Goal: Complete application form

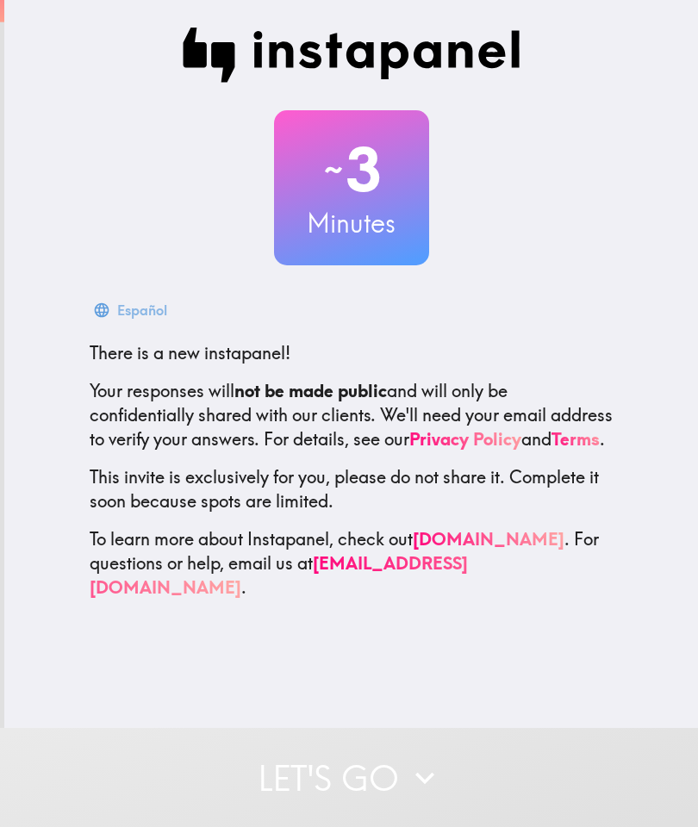
click at [331, 787] on button "Let's go" at bounding box center [349, 777] width 698 height 99
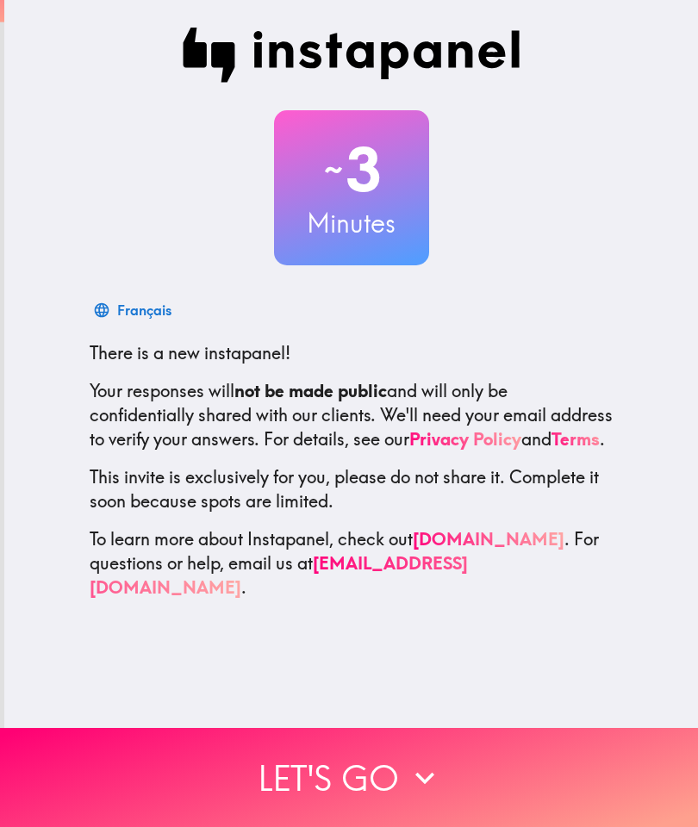
click at [330, 749] on button "Let's go" at bounding box center [349, 777] width 698 height 99
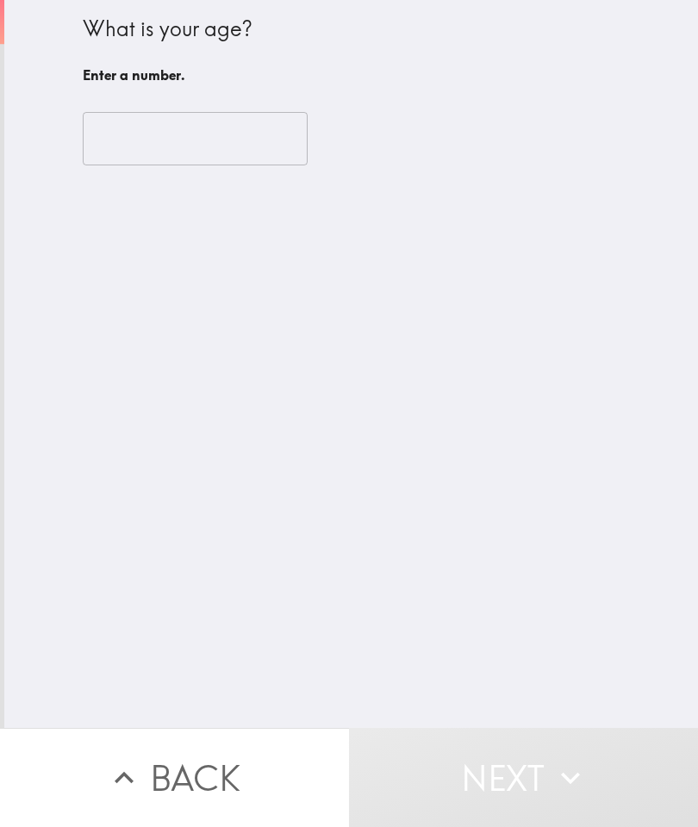
click at [124, 155] on input "number" at bounding box center [195, 138] width 225 height 53
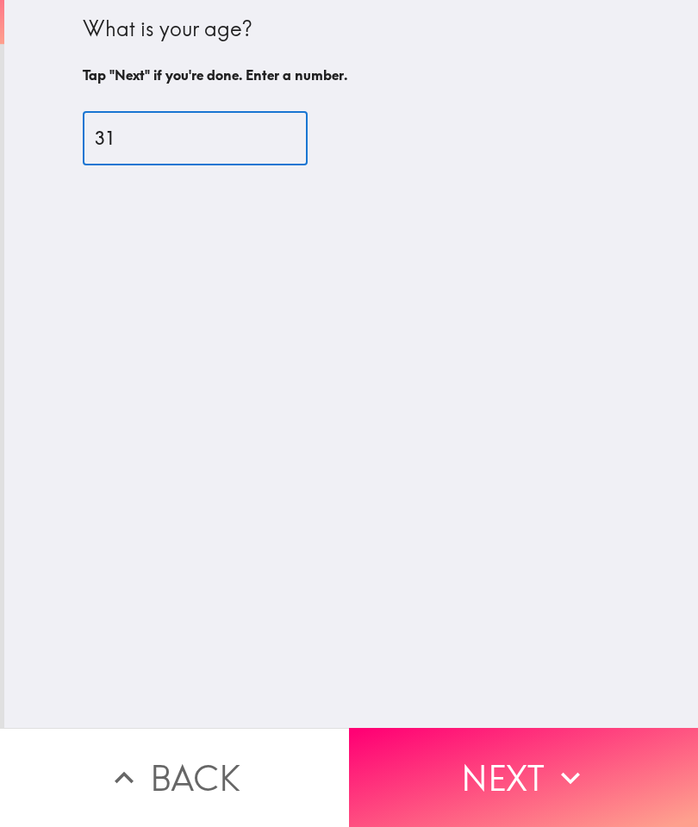
type input "31"
click at [666, 455] on div "What is your age? Tap "Next" if you're done. Enter a number. 31 ​" at bounding box center [350, 364] width 693 height 728
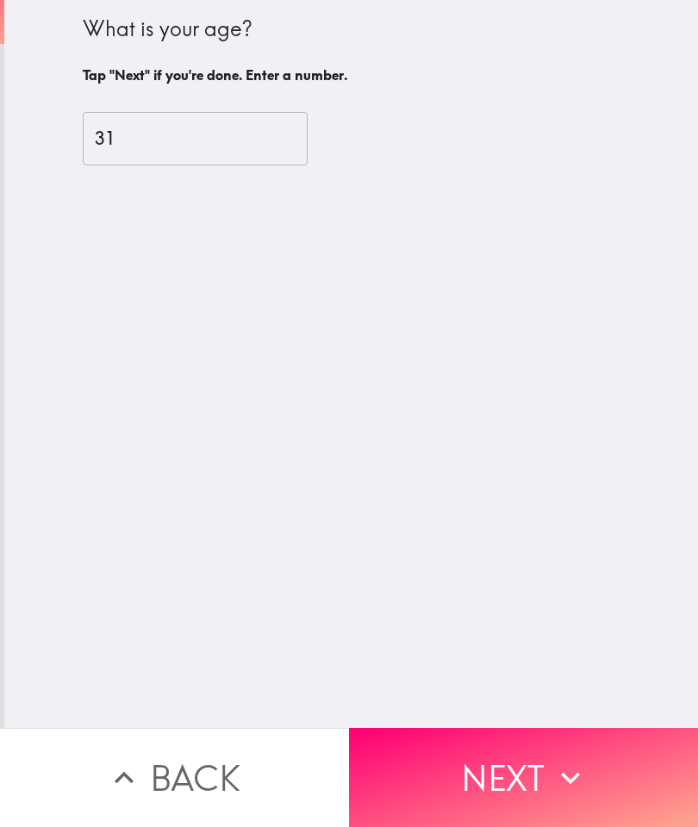
click at [568, 770] on icon "button" at bounding box center [570, 778] width 38 height 38
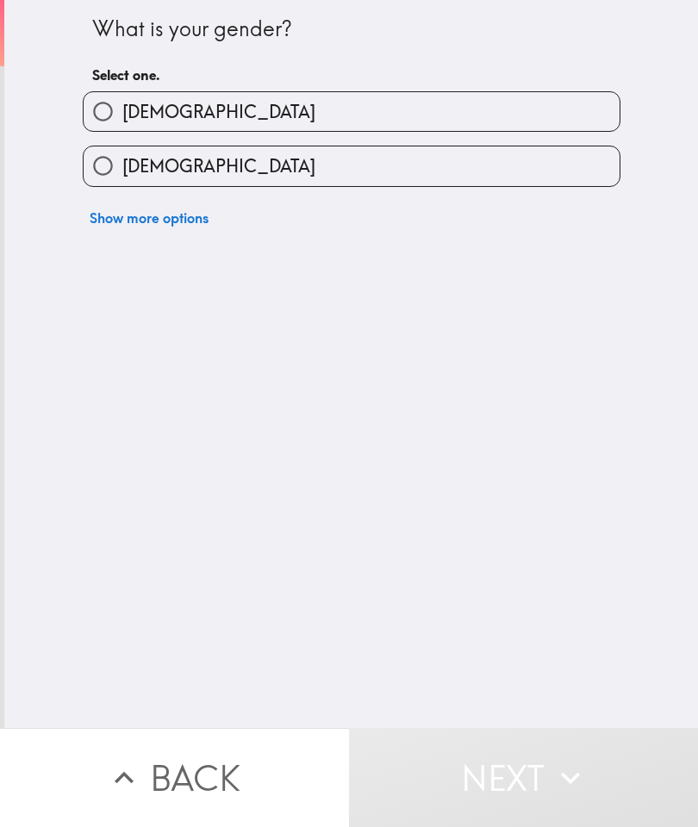
click at [110, 182] on input "[DEMOGRAPHIC_DATA]" at bounding box center [103, 165] width 39 height 39
radio input "true"
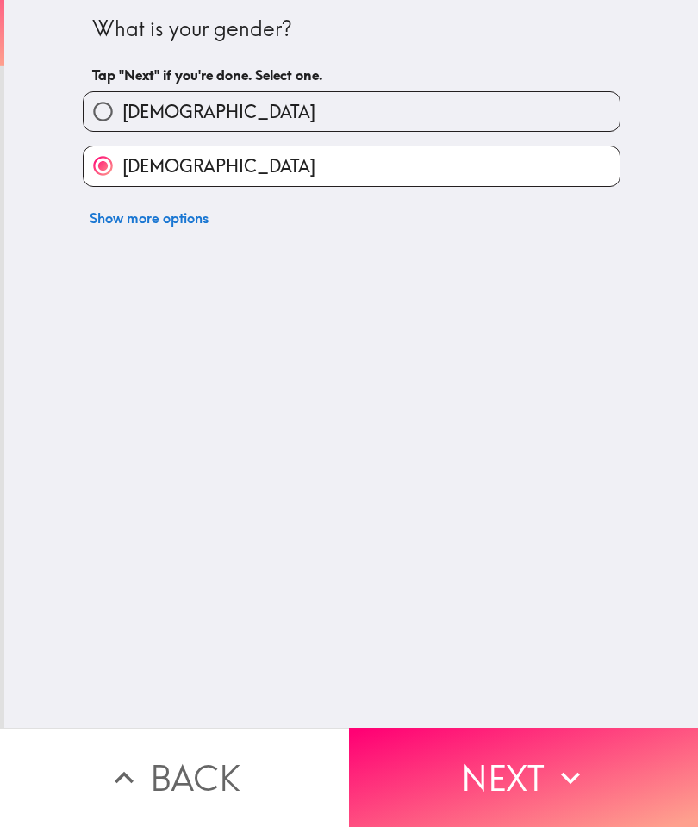
click at [461, 733] on button "Next" at bounding box center [523, 777] width 349 height 99
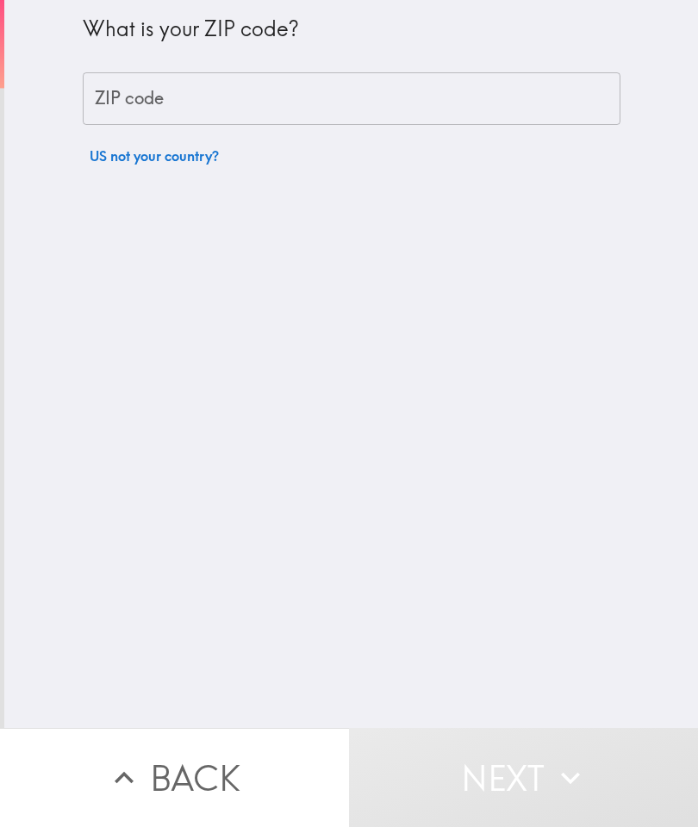
click at [125, 108] on div "ZIP code ZIP code" at bounding box center [351, 98] width 537 height 53
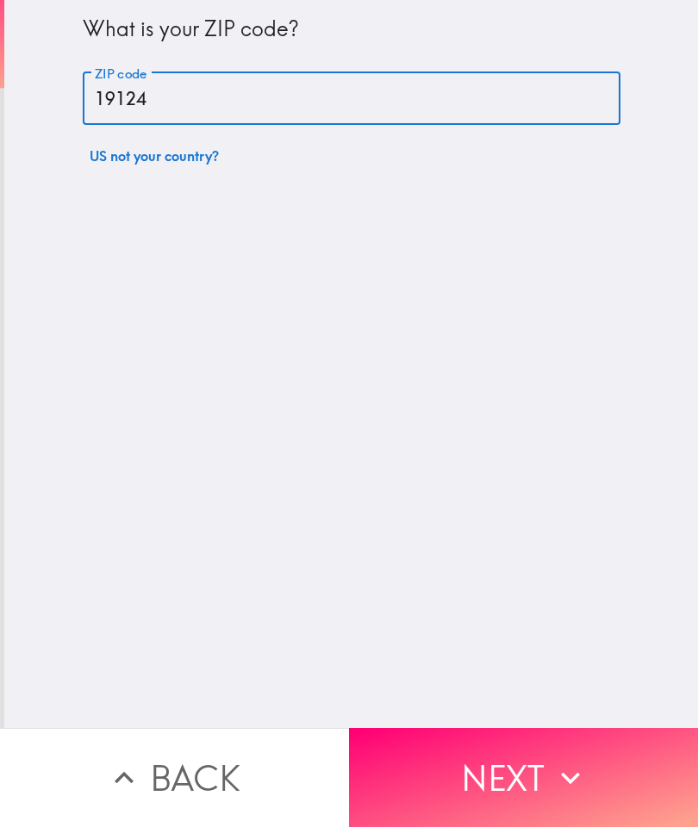
type input "19124"
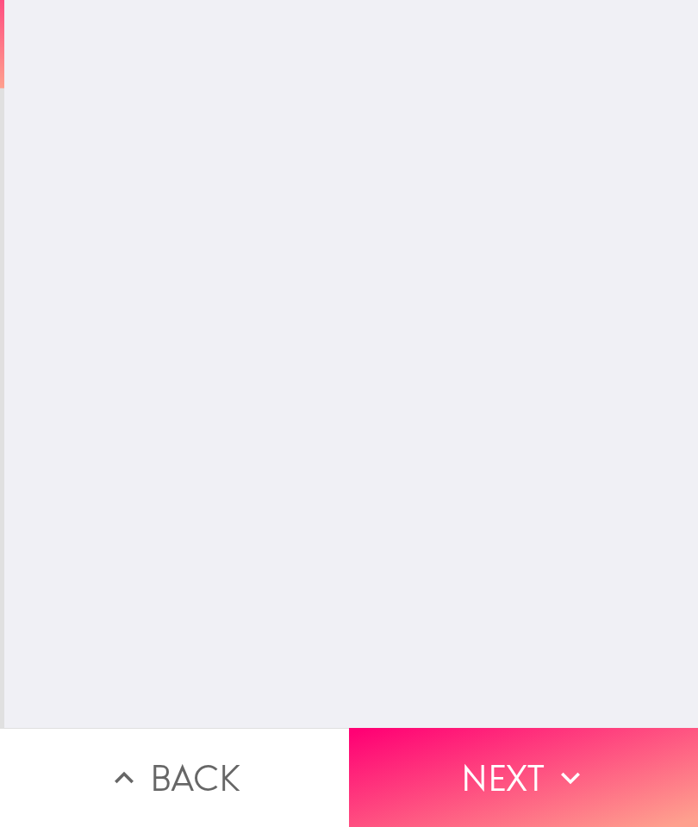
click at [125, 364] on div "What is your ZIP code? ZIP code 19124 ZIP code US not your country?" at bounding box center [350, 364] width 693 height 728
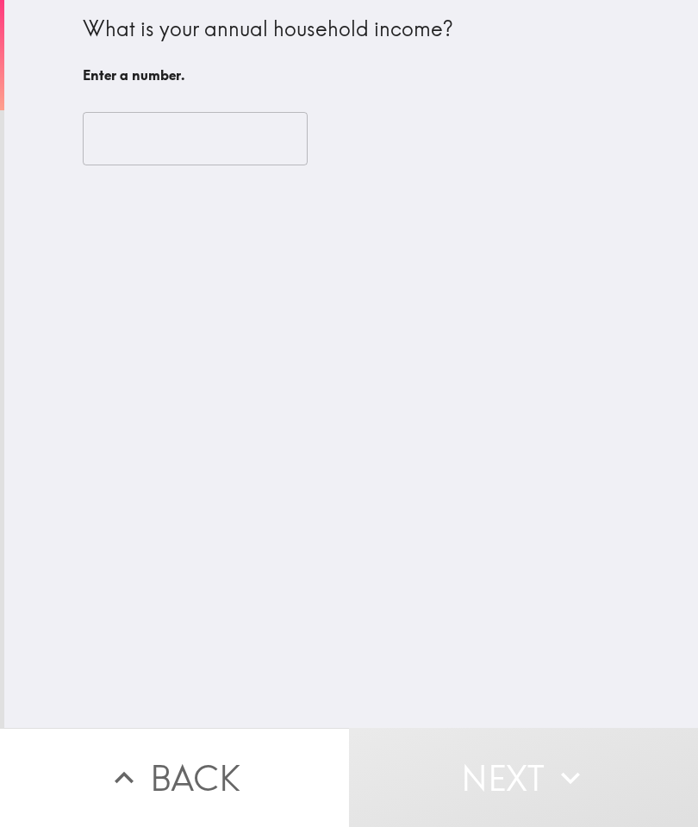
click at [135, 150] on input "number" at bounding box center [195, 138] width 225 height 53
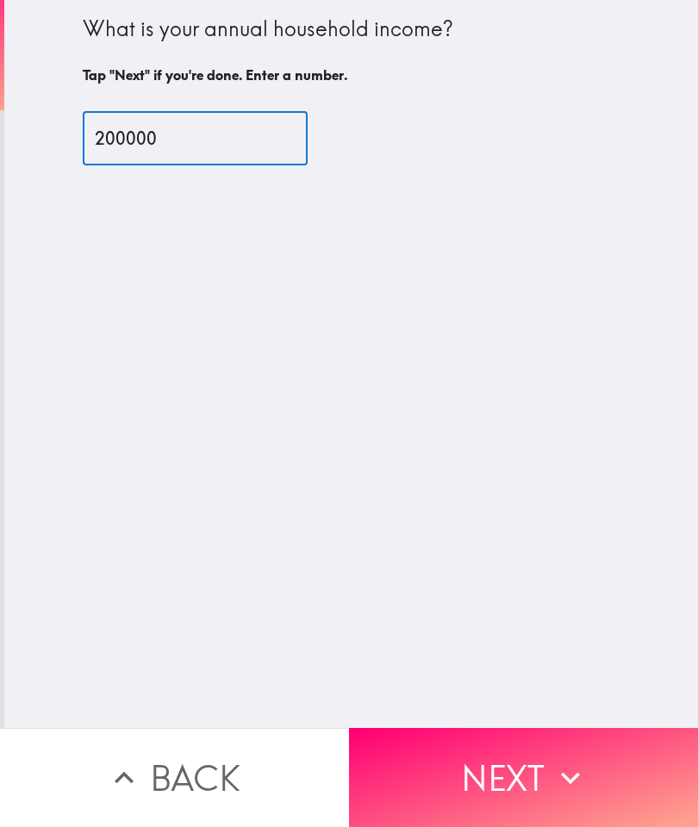
type input "200000"
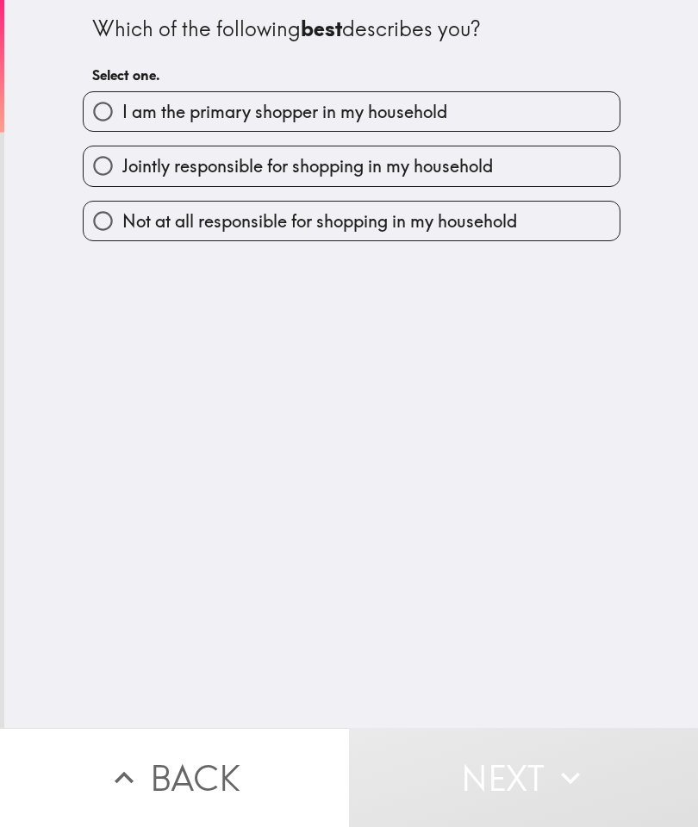
click at [519, 129] on label "I am the primary shopper in my household" at bounding box center [352, 111] width 536 height 39
click at [122, 129] on input "I am the primary shopper in my household" at bounding box center [103, 111] width 39 height 39
radio input "true"
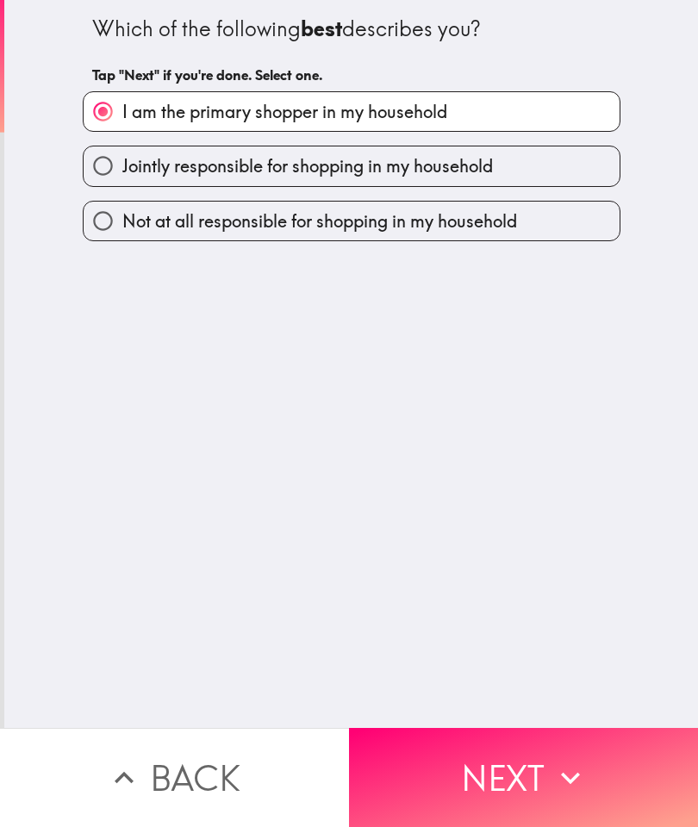
click at [521, 766] on button "Next" at bounding box center [523, 777] width 349 height 99
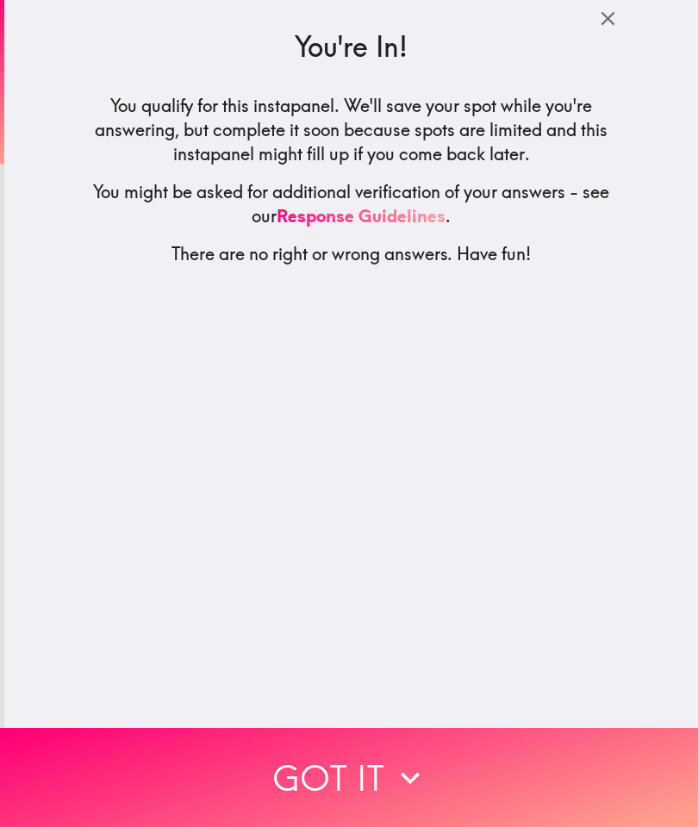
click at [318, 749] on button "Got it" at bounding box center [349, 777] width 698 height 99
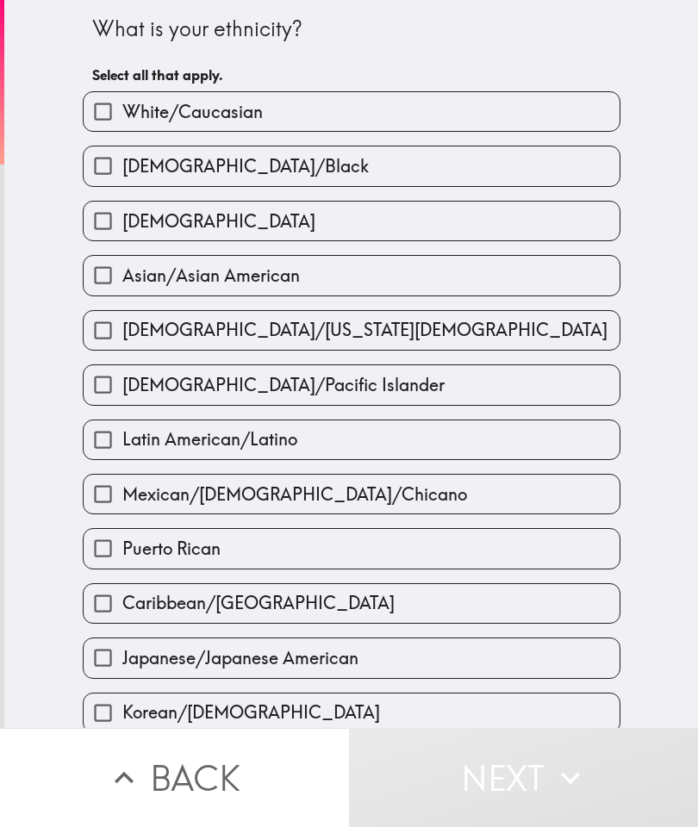
click at [110, 117] on input "White/Caucasian" at bounding box center [103, 111] width 39 height 39
checkbox input "true"
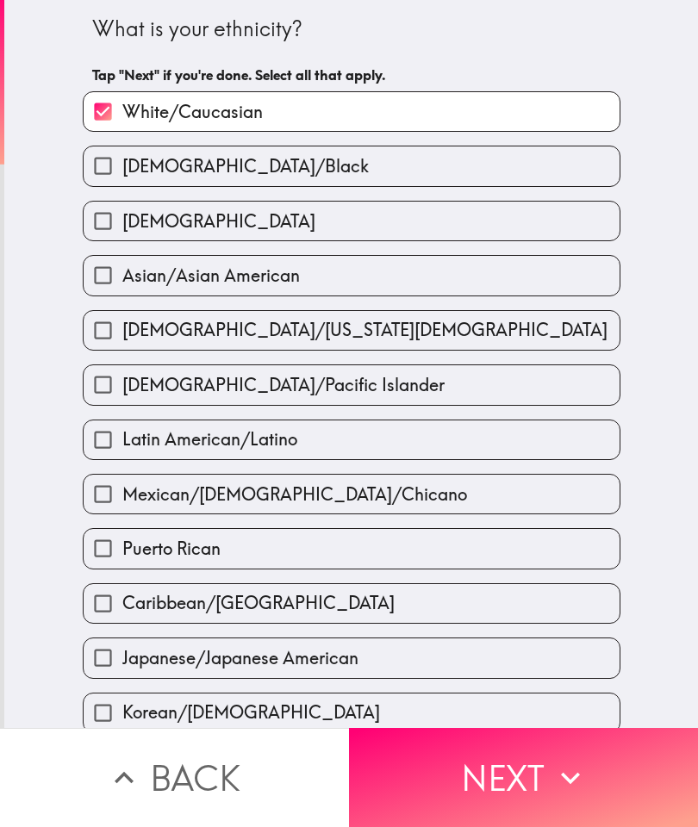
click at [485, 749] on button "Next" at bounding box center [523, 777] width 349 height 99
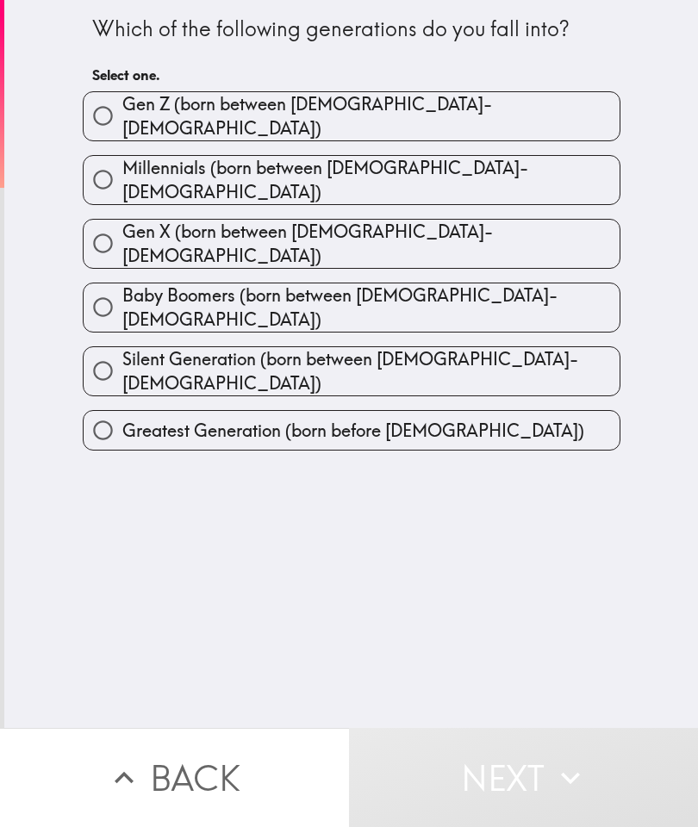
click at [97, 169] on input "Millennials (born between [DEMOGRAPHIC_DATA]-[DEMOGRAPHIC_DATA])" at bounding box center [103, 179] width 39 height 39
radio input "true"
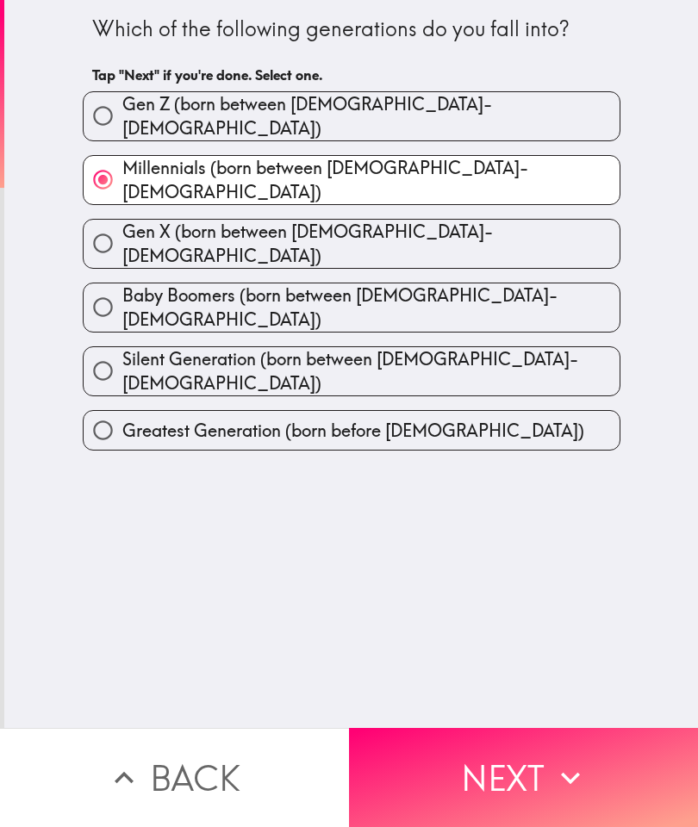
click at [475, 767] on button "Next" at bounding box center [523, 777] width 349 height 99
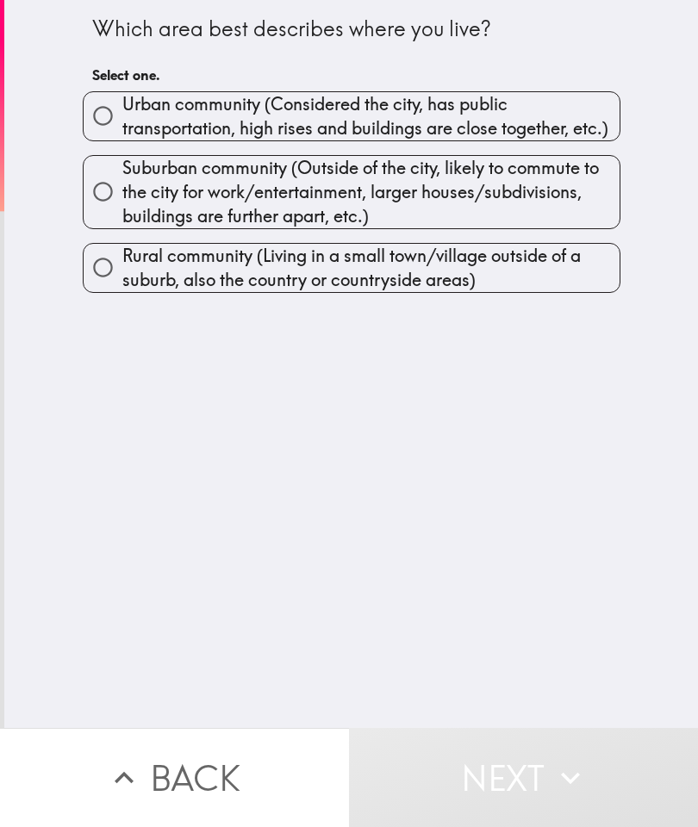
click at [119, 104] on input "Urban community (Considered the city, has public transportation, high rises and…" at bounding box center [103, 115] width 39 height 39
radio input "true"
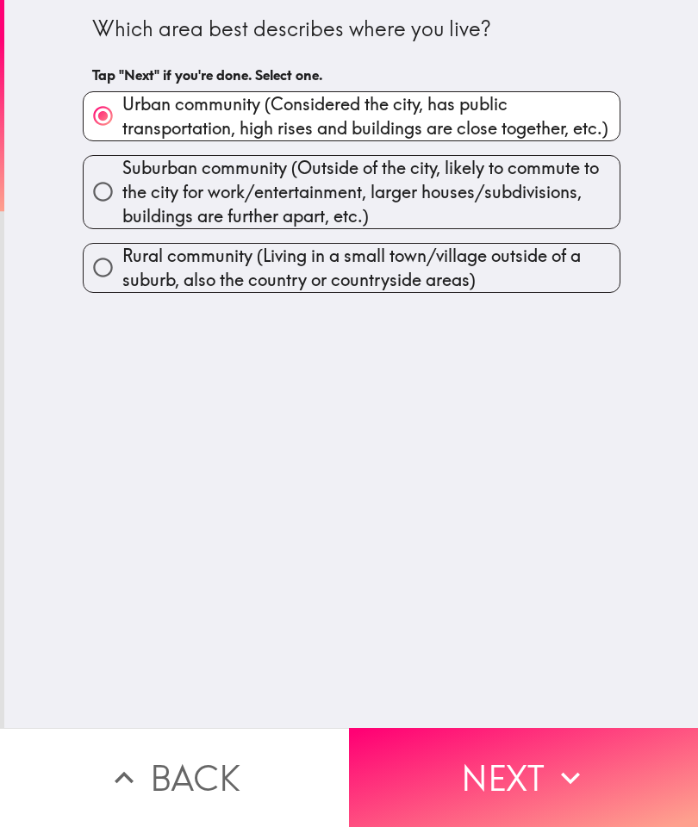
click at [479, 749] on button "Next" at bounding box center [523, 777] width 349 height 99
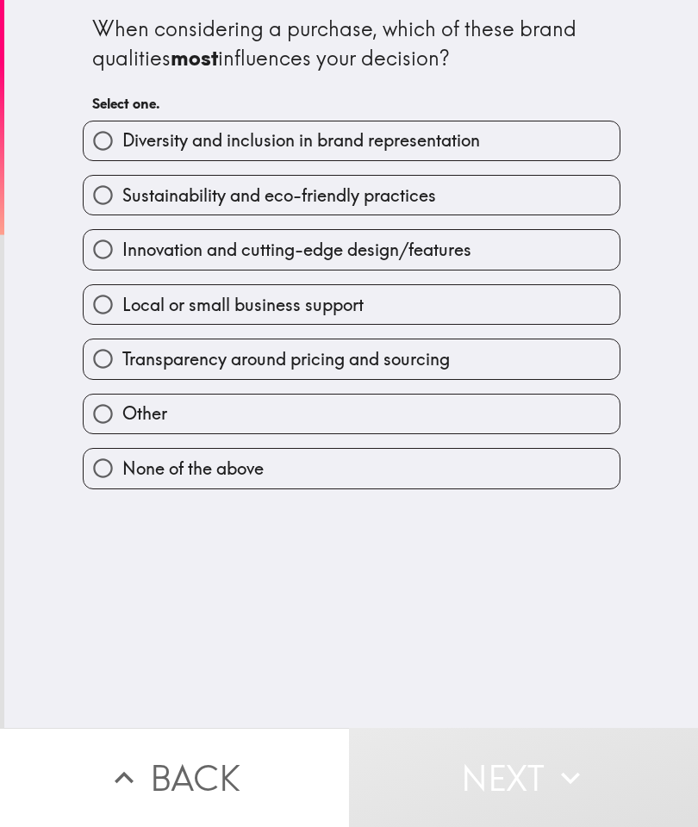
click at [118, 263] on input "Innovation and cutting-edge design/features" at bounding box center [103, 249] width 39 height 39
radio input "true"
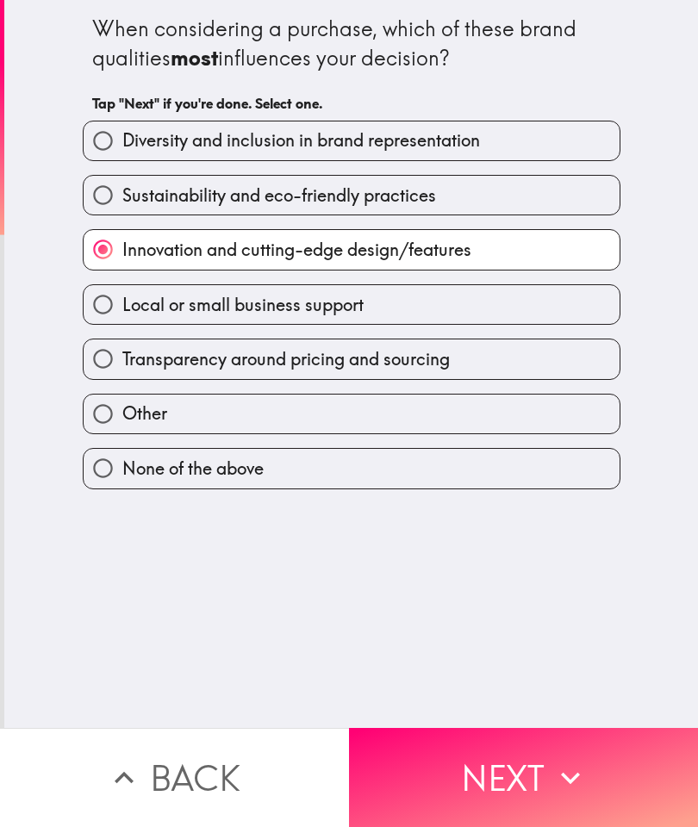
click at [512, 787] on button "Next" at bounding box center [523, 777] width 349 height 99
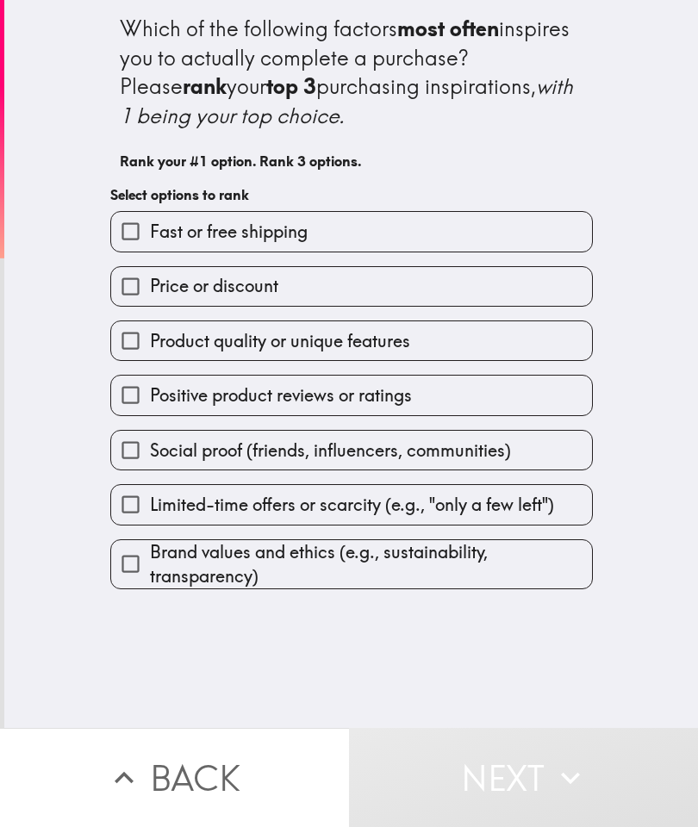
click at [145, 239] on input "Fast or free shipping" at bounding box center [130, 231] width 39 height 39
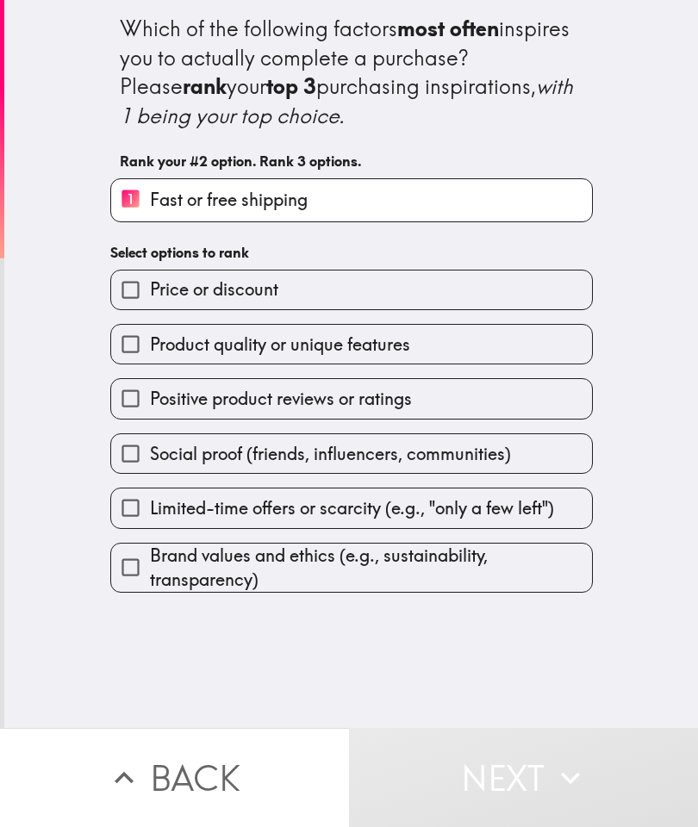
click at [146, 301] on input "Price or discount" at bounding box center [130, 289] width 39 height 39
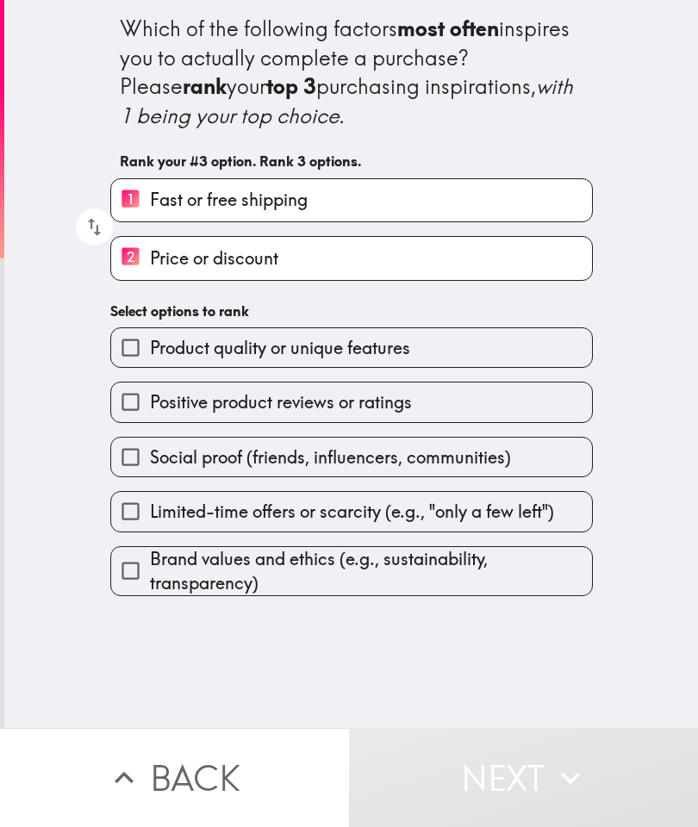
click at [141, 417] on input "Positive product reviews or ratings" at bounding box center [130, 401] width 39 height 39
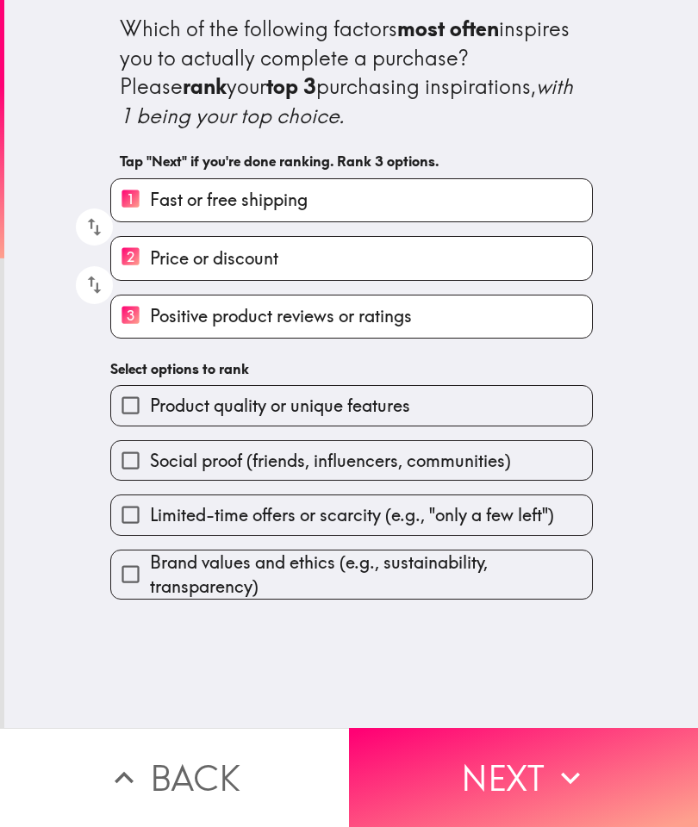
click at [461, 764] on button "Next" at bounding box center [523, 777] width 349 height 99
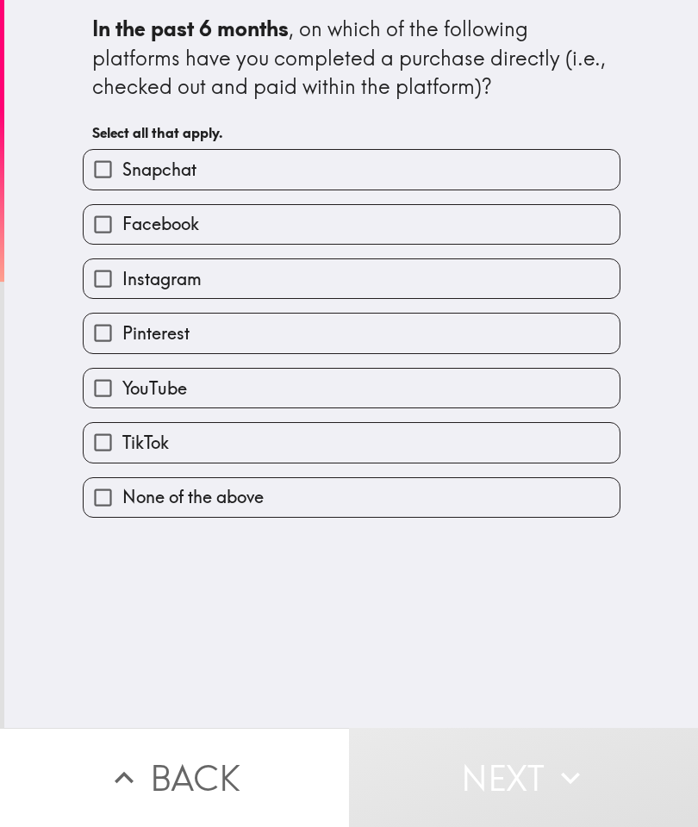
click at [112, 296] on input "Instagram" at bounding box center [103, 278] width 39 height 39
checkbox input "true"
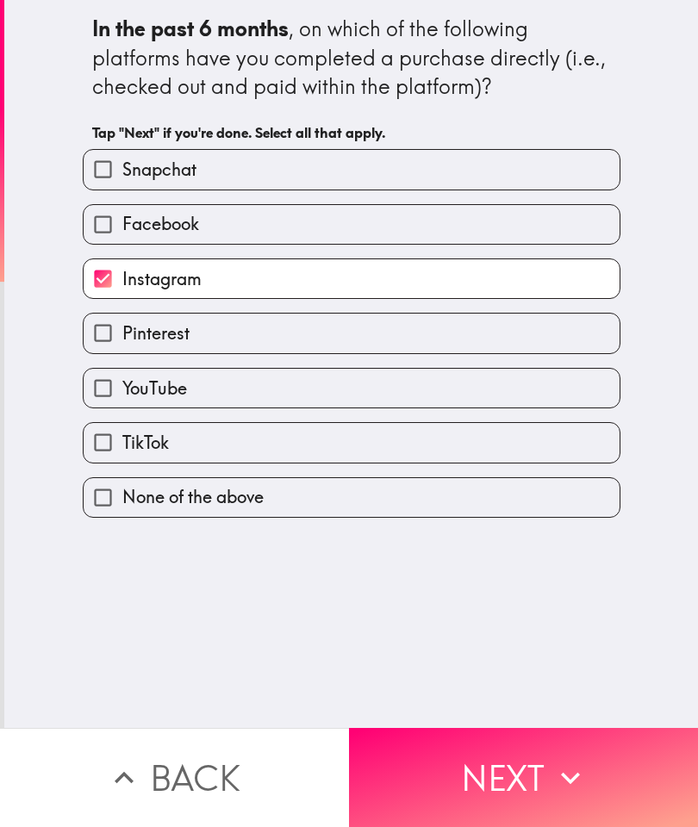
click at [115, 173] on input "Snapchat" at bounding box center [103, 169] width 39 height 39
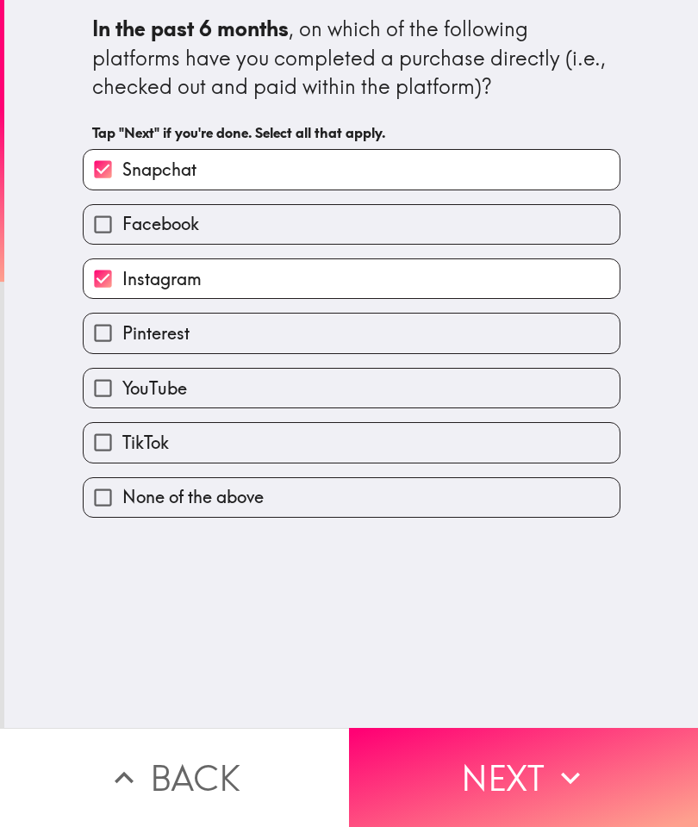
click at [105, 171] on input "Snapchat" at bounding box center [103, 169] width 39 height 39
checkbox input "false"
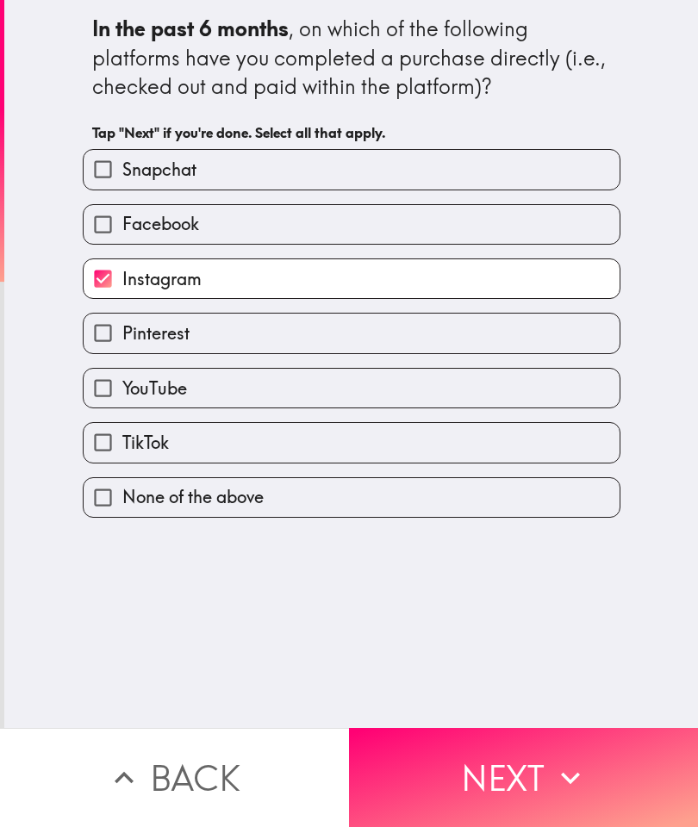
click at [114, 452] on input "TikTok" at bounding box center [103, 442] width 39 height 39
checkbox input "true"
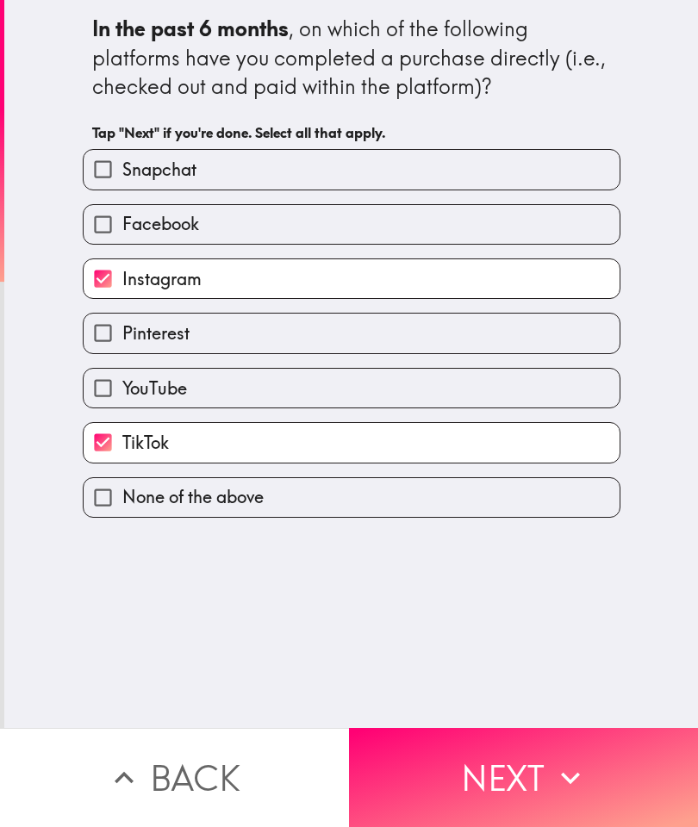
click at [107, 383] on input "YouTube" at bounding box center [103, 388] width 39 height 39
checkbox input "true"
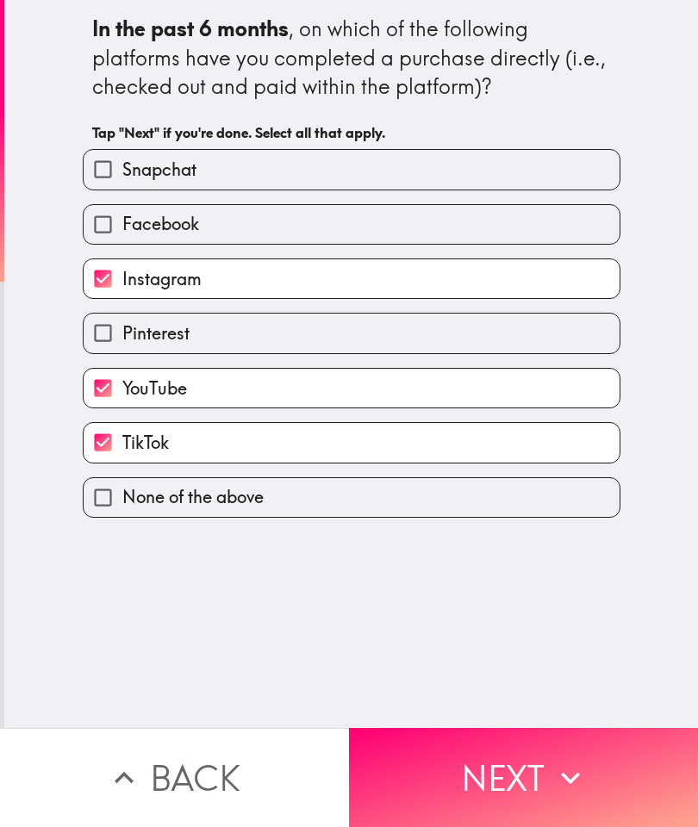
click at [517, 781] on button "Next" at bounding box center [523, 777] width 349 height 99
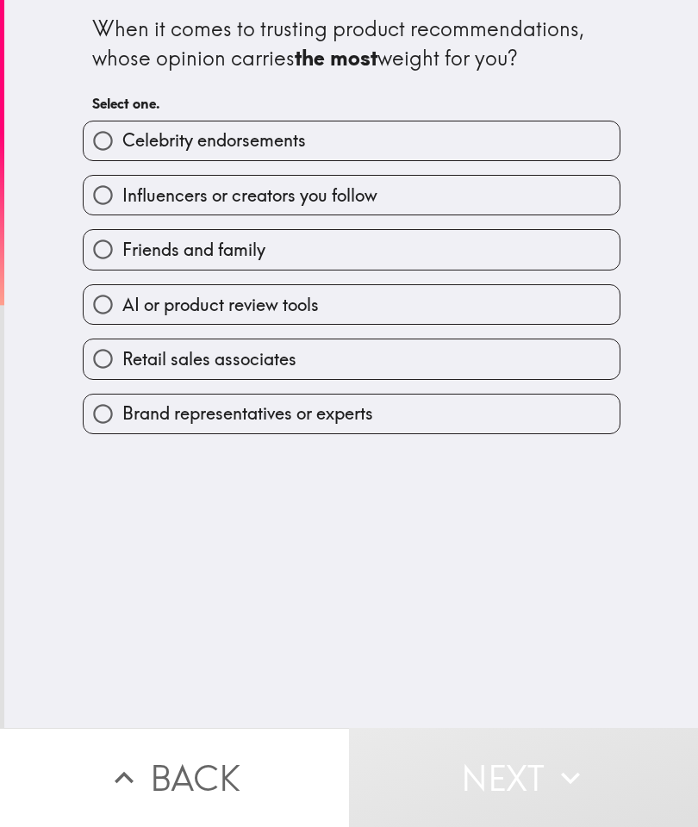
click at [94, 255] on input "Friends and family" at bounding box center [103, 249] width 39 height 39
radio input "true"
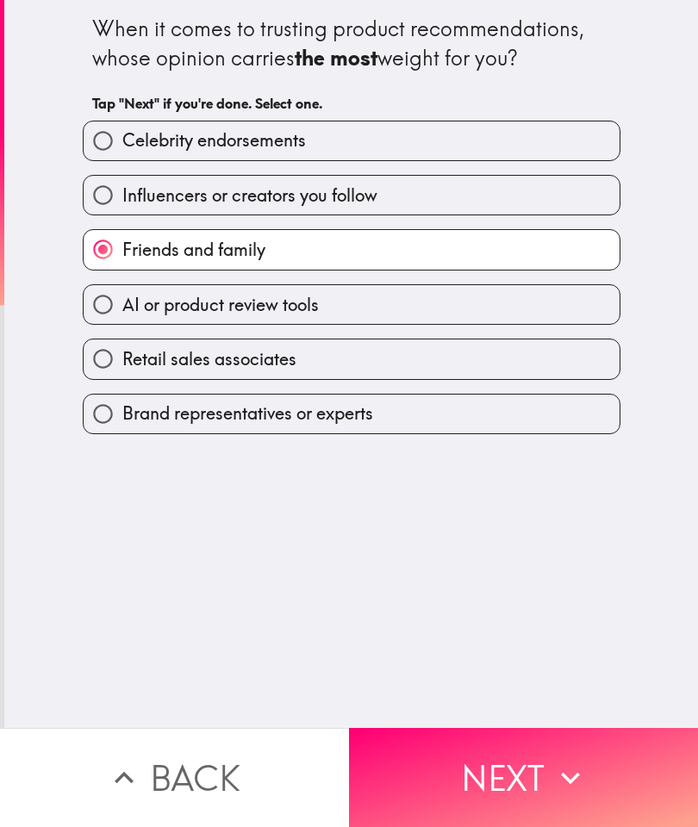
click at [104, 195] on input "Influencers or creators you follow" at bounding box center [103, 195] width 39 height 39
radio input "true"
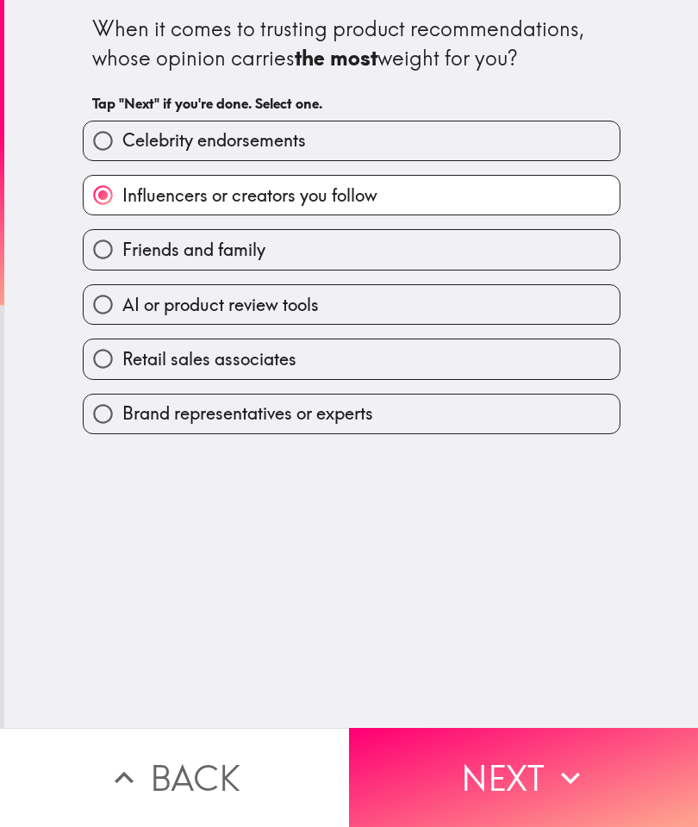
click at [473, 753] on button "Next" at bounding box center [523, 777] width 349 height 99
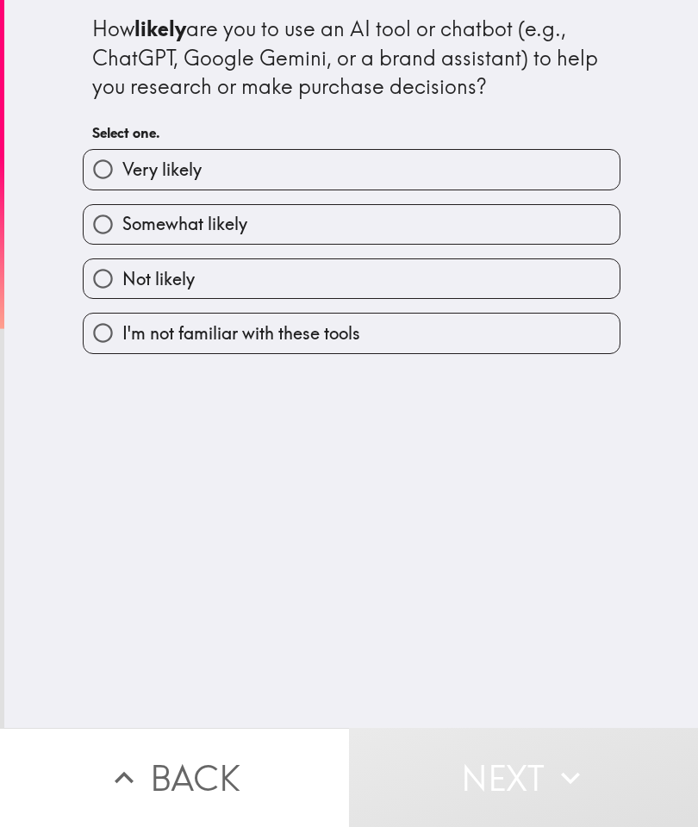
click at [565, 165] on label "Very likely" at bounding box center [352, 169] width 536 height 39
click at [122, 165] on input "Very likely" at bounding box center [103, 169] width 39 height 39
radio input "true"
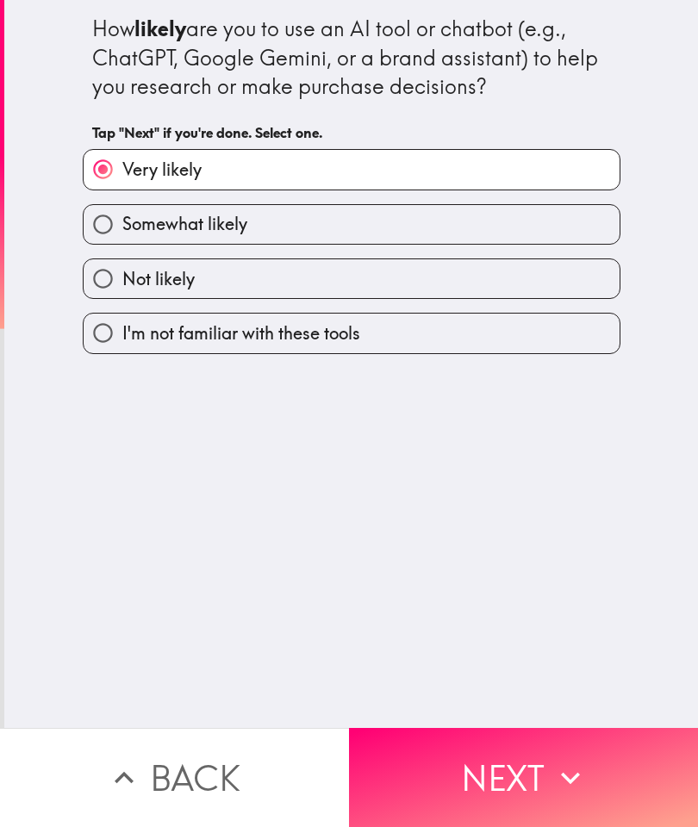
click at [531, 761] on button "Next" at bounding box center [523, 777] width 349 height 99
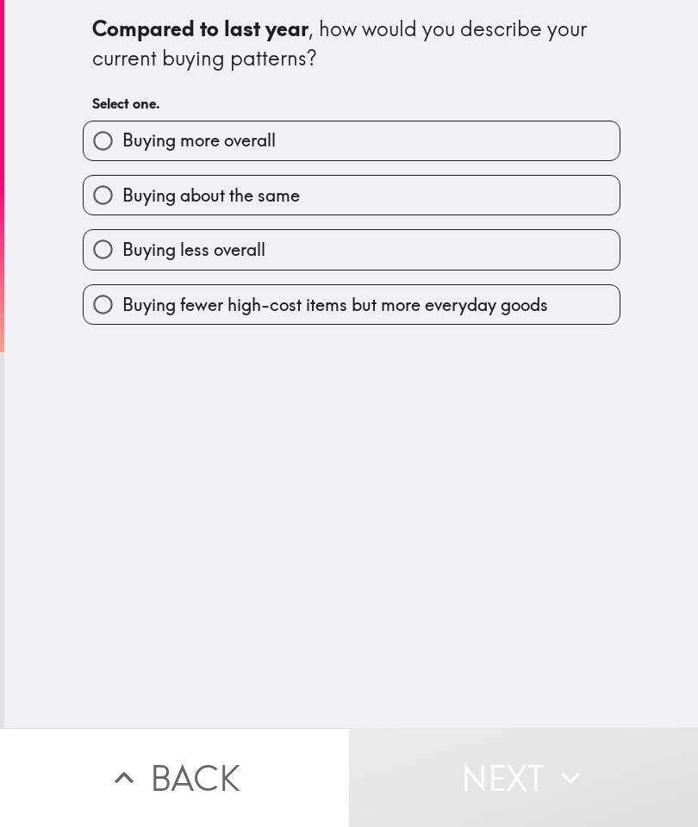
click at [109, 194] on input "Buying about the same" at bounding box center [103, 195] width 39 height 39
radio input "true"
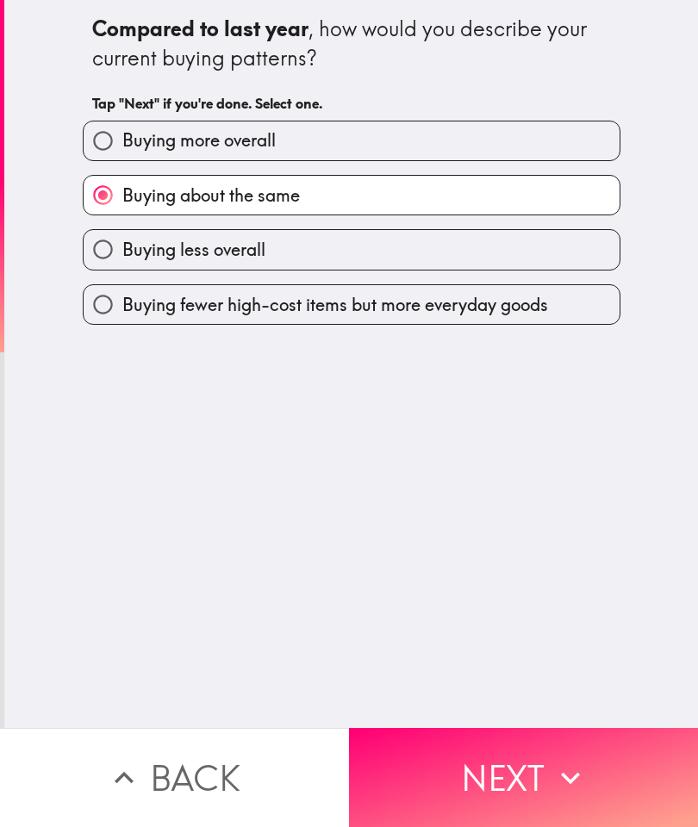
click at [575, 790] on icon "button" at bounding box center [570, 778] width 38 height 38
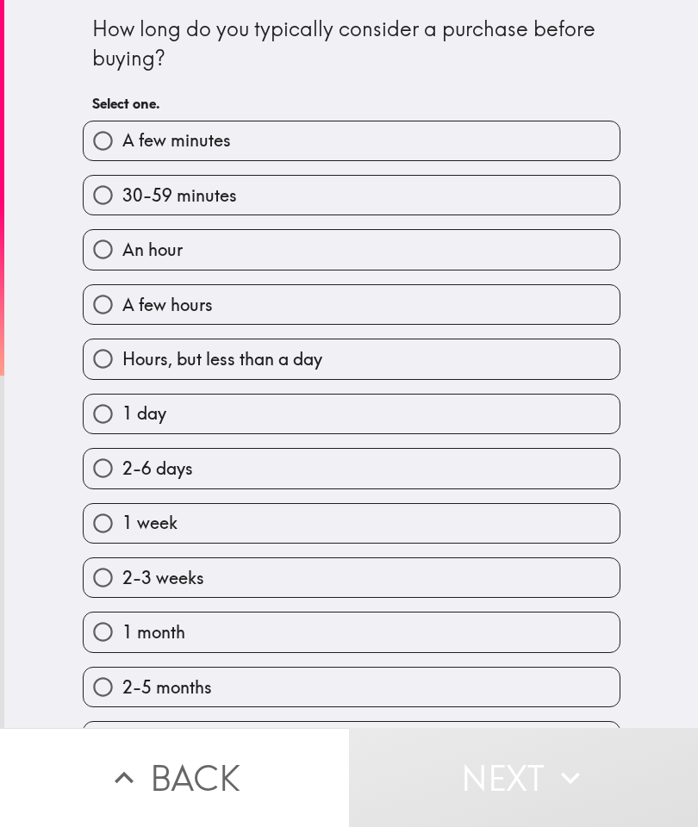
click at [502, 201] on label "30-59 minutes" at bounding box center [352, 195] width 536 height 39
click at [122, 201] on input "30-59 minutes" at bounding box center [103, 195] width 39 height 39
radio input "true"
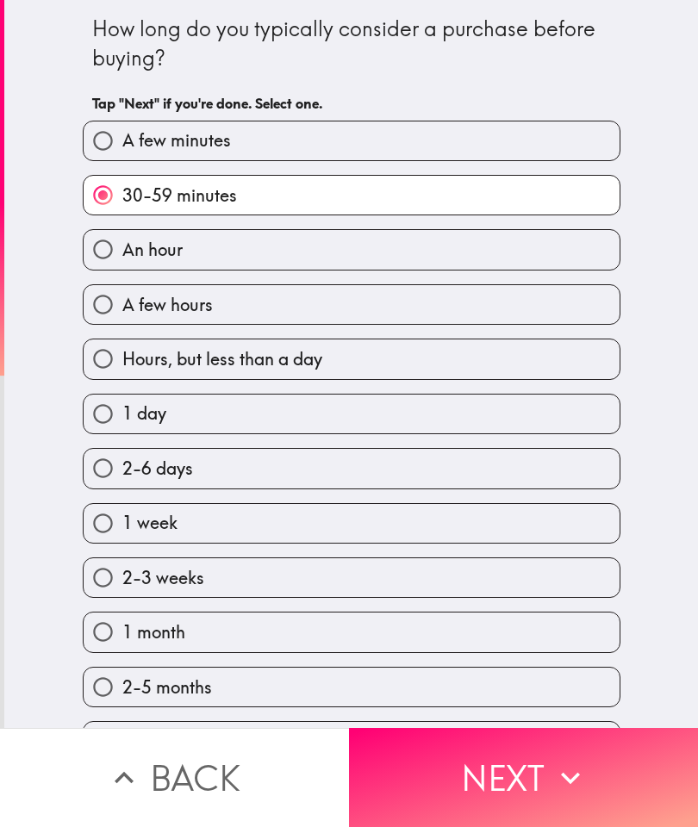
click at [533, 789] on button "Next" at bounding box center [523, 777] width 349 height 99
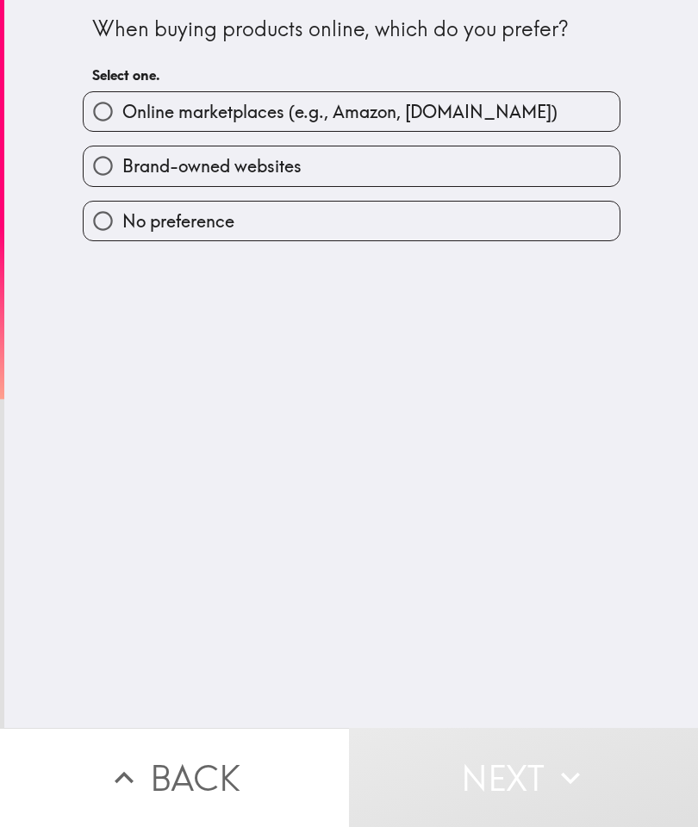
click at [537, 98] on label "Online marketplaces (e.g., Amazon, [DOMAIN_NAME])" at bounding box center [352, 111] width 536 height 39
click at [122, 98] on input "Online marketplaces (e.g., Amazon, [DOMAIN_NAME])" at bounding box center [103, 111] width 39 height 39
radio input "true"
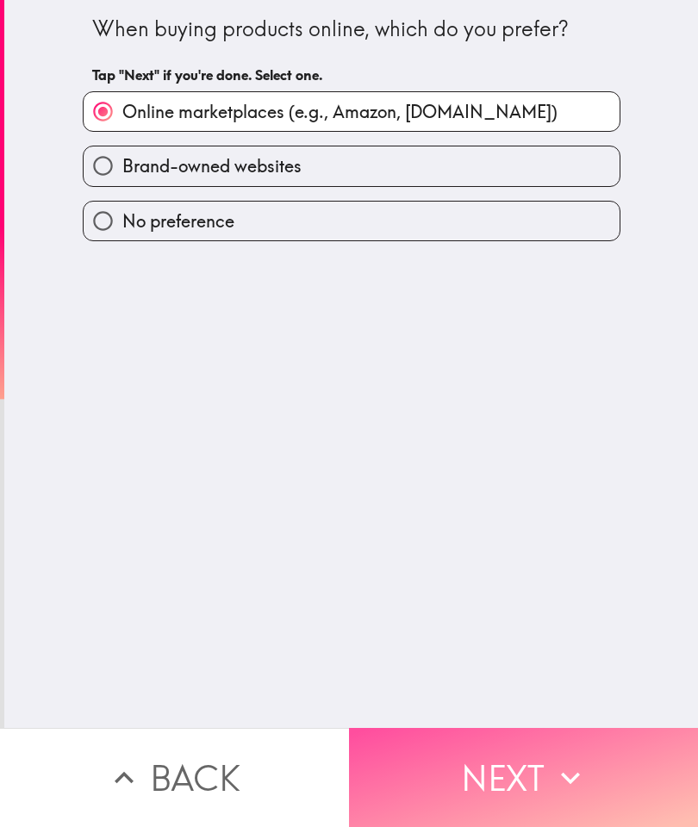
click at [529, 779] on button "Next" at bounding box center [523, 777] width 349 height 99
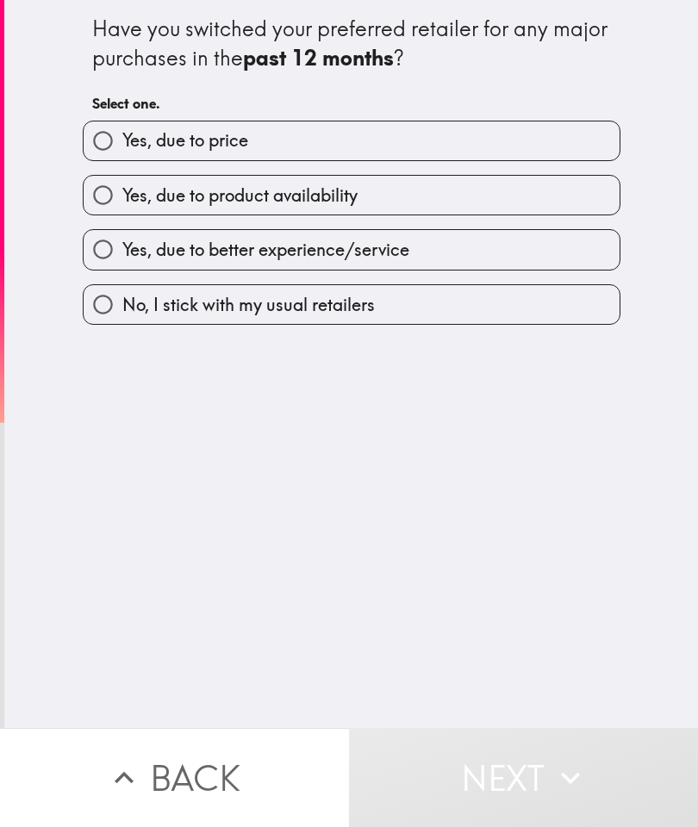
click at [528, 146] on label "Yes, due to price" at bounding box center [352, 140] width 536 height 39
click at [122, 146] on input "Yes, due to price" at bounding box center [103, 140] width 39 height 39
radio input "true"
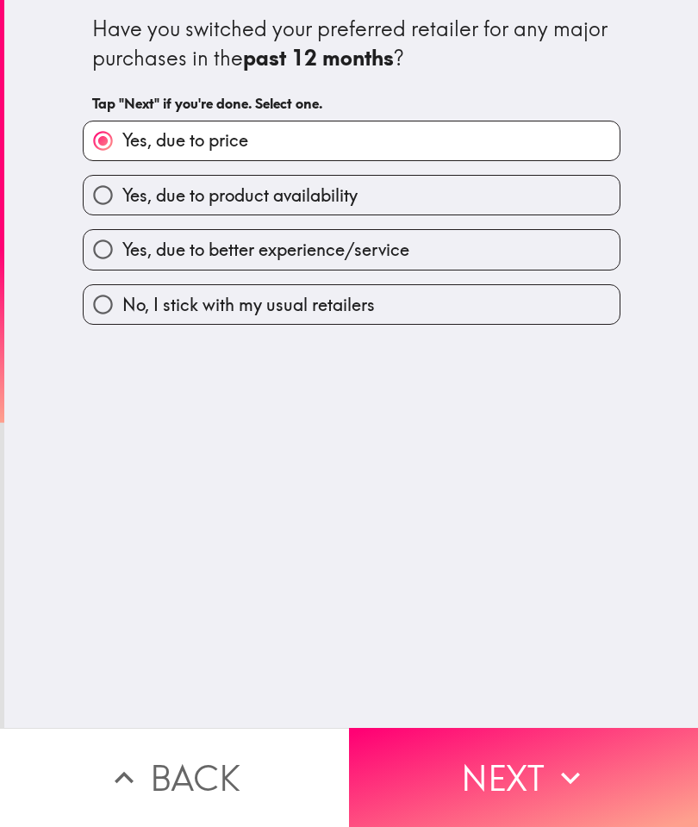
click at [491, 762] on button "Next" at bounding box center [523, 777] width 349 height 99
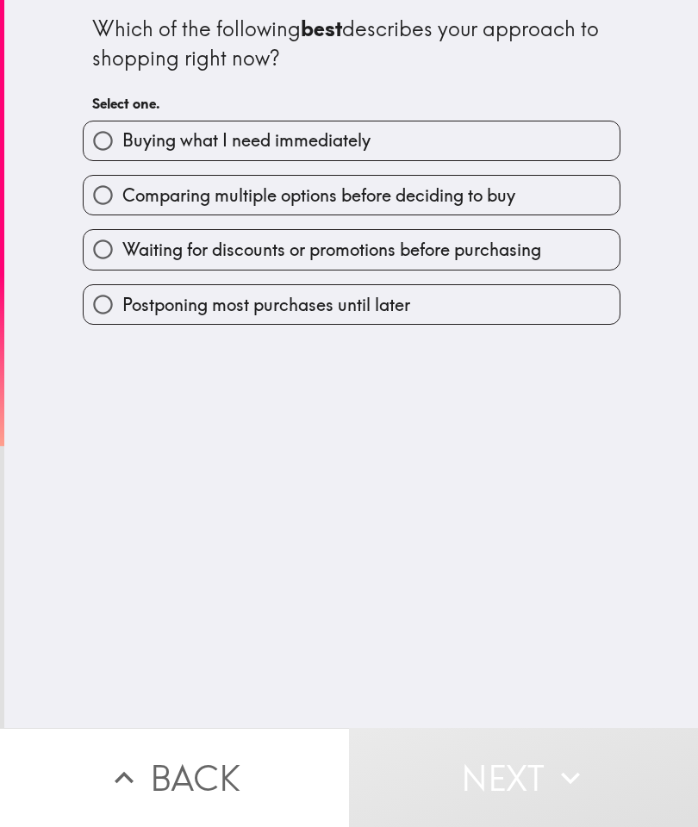
click at [136, 214] on label "Comparing multiple options before deciding to buy" at bounding box center [352, 195] width 536 height 39
click at [122, 214] on input "Comparing multiple options before deciding to buy" at bounding box center [103, 195] width 39 height 39
radio input "true"
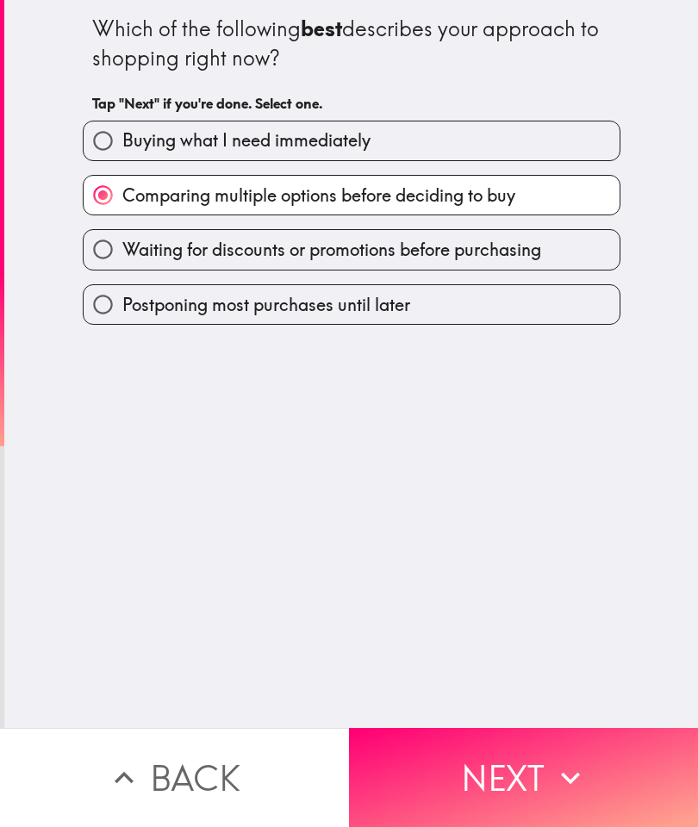
click at [479, 786] on button "Next" at bounding box center [523, 777] width 349 height 99
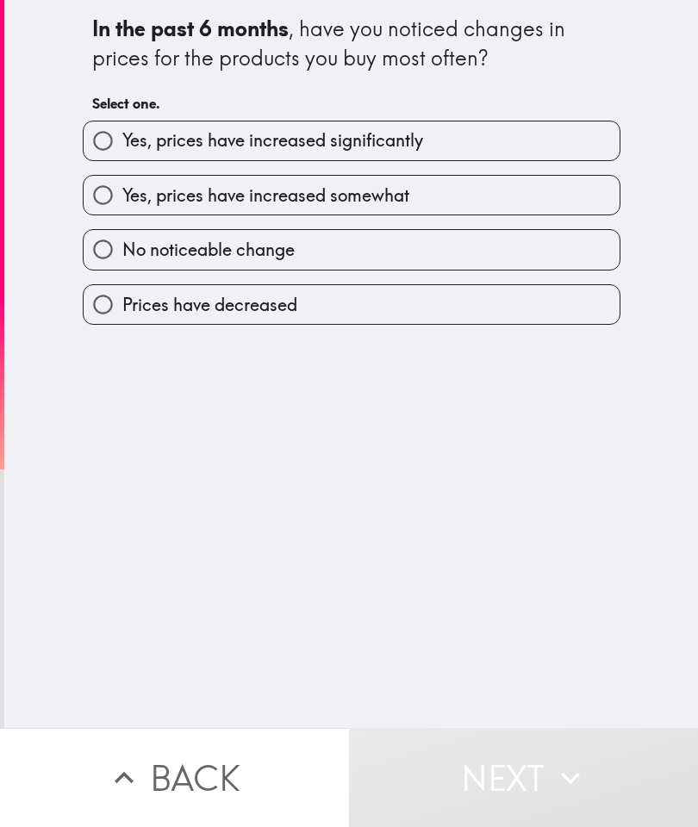
click at [115, 211] on input "Yes, prices have increased somewhat" at bounding box center [103, 195] width 39 height 39
radio input "true"
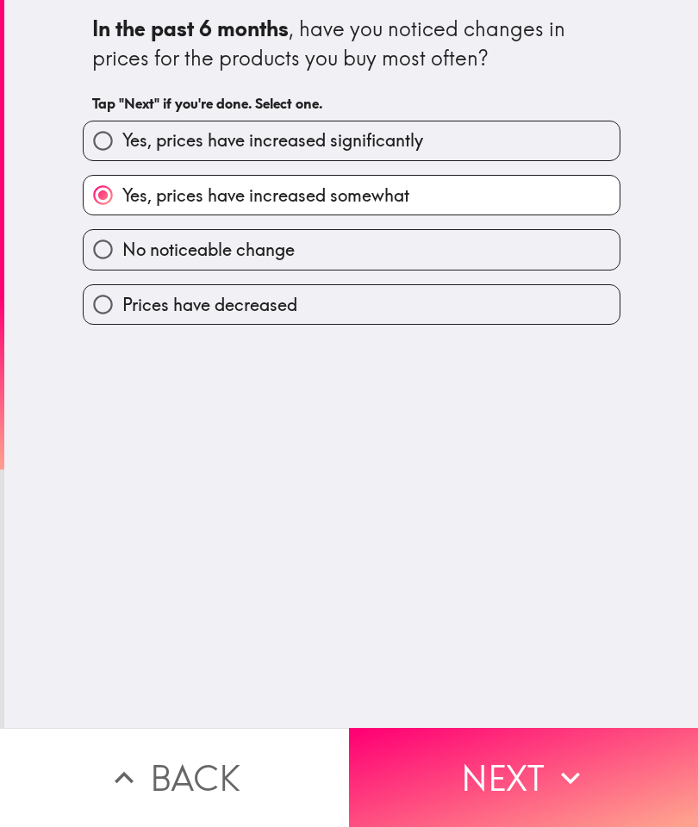
click at [115, 152] on input "Yes, prices have increased significantly" at bounding box center [103, 140] width 39 height 39
radio input "true"
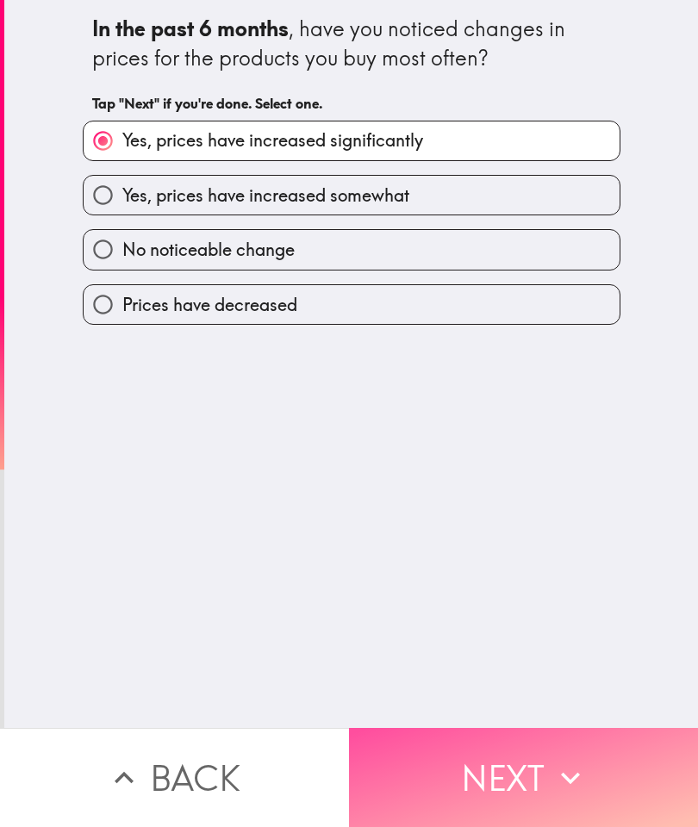
click at [534, 785] on button "Next" at bounding box center [523, 777] width 349 height 99
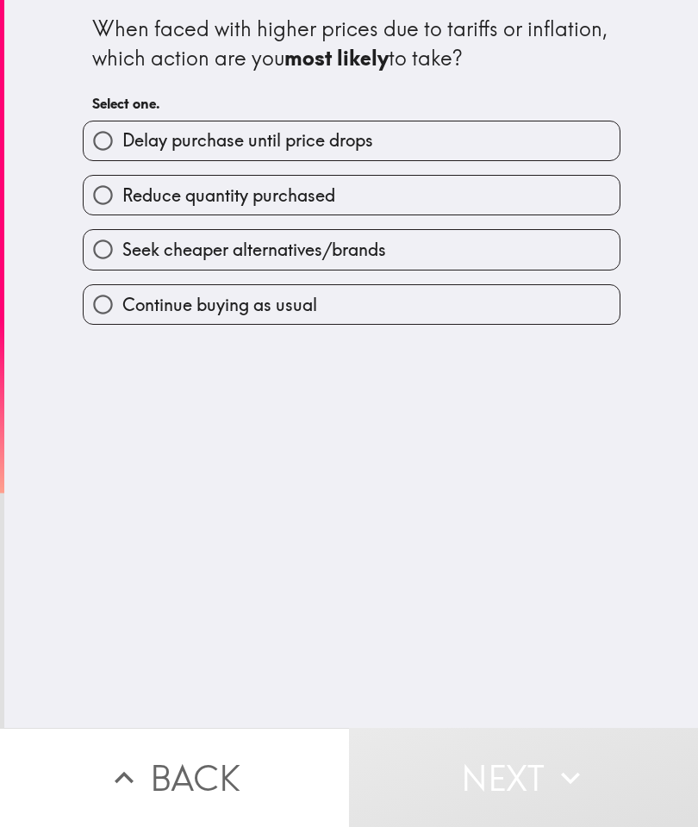
click at [120, 150] on input "Delay purchase until price drops" at bounding box center [103, 140] width 39 height 39
radio input "true"
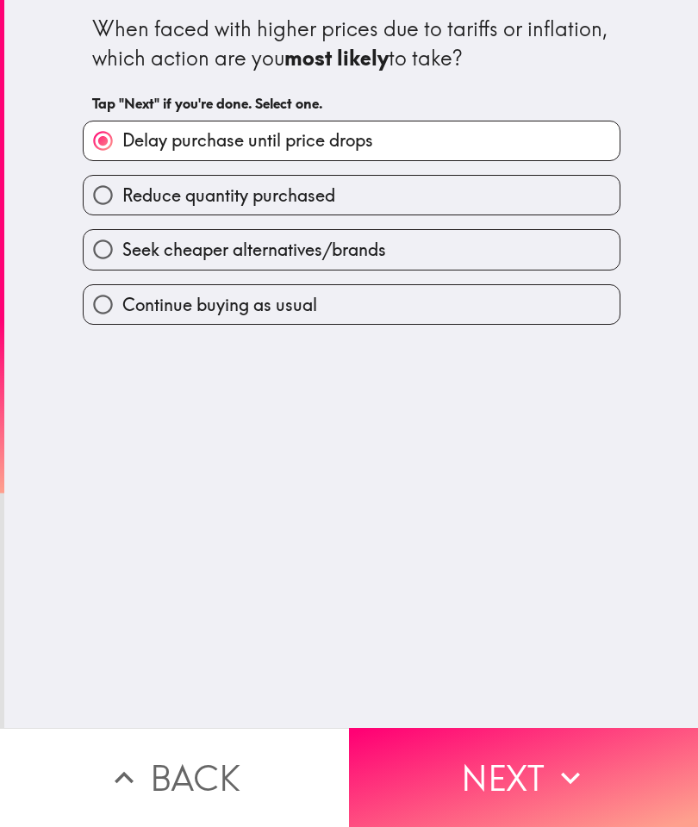
click at [420, 758] on button "Next" at bounding box center [523, 777] width 349 height 99
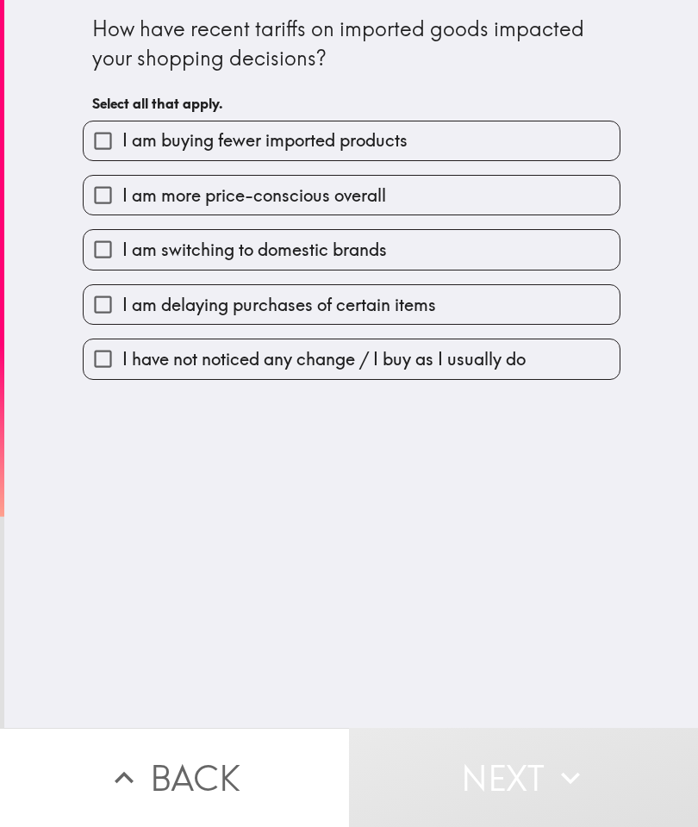
click at [100, 143] on input "I am buying fewer imported products" at bounding box center [103, 140] width 39 height 39
checkbox input "true"
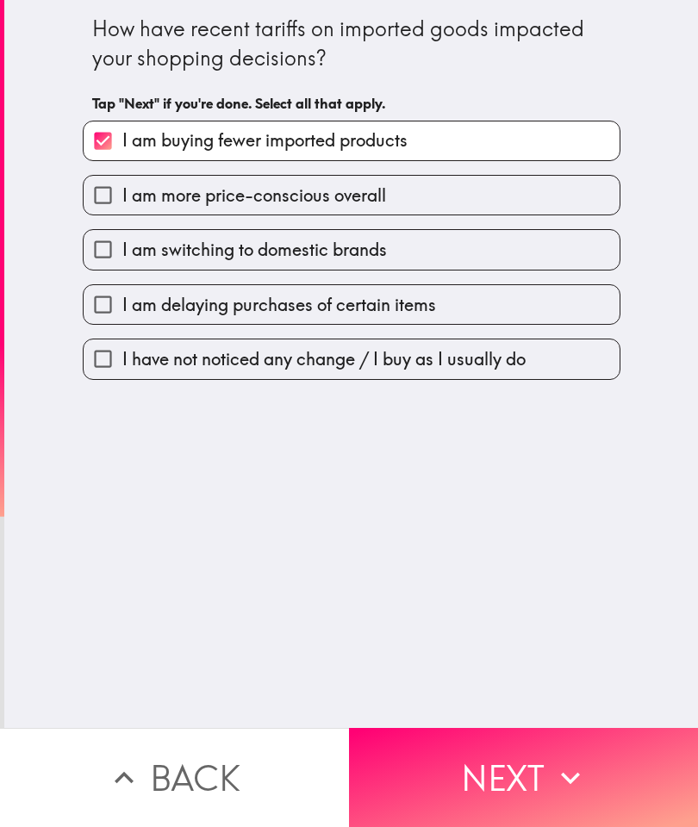
click at [121, 203] on input "I am more price-conscious overall" at bounding box center [103, 195] width 39 height 39
checkbox input "true"
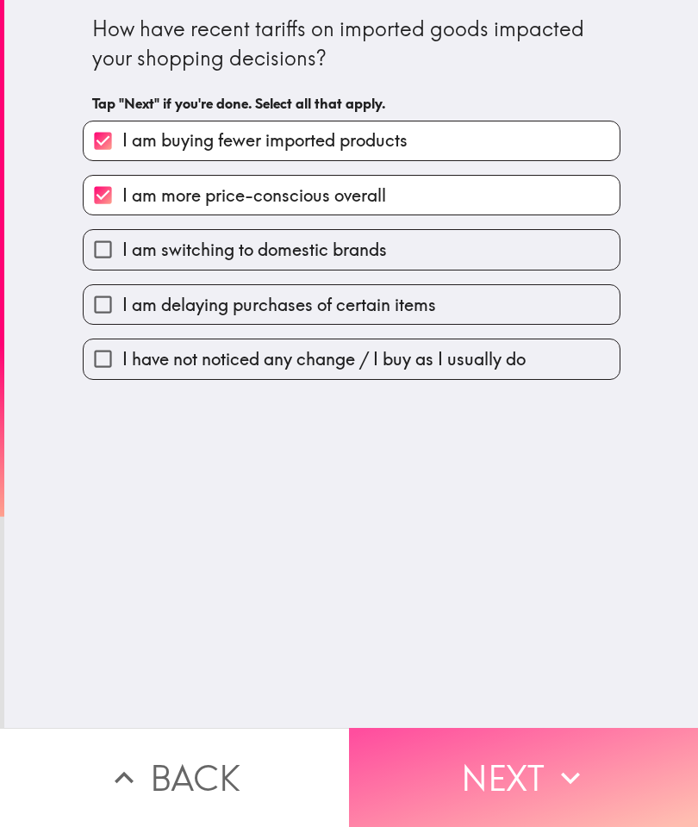
click at [557, 770] on icon "button" at bounding box center [570, 778] width 38 height 38
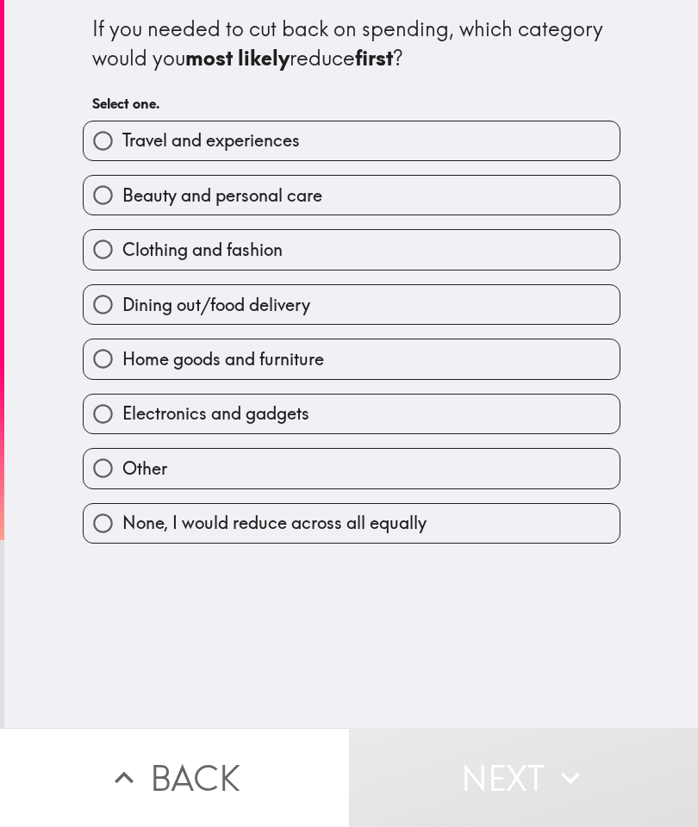
click at [115, 262] on input "Clothing and fashion" at bounding box center [103, 249] width 39 height 39
radio input "true"
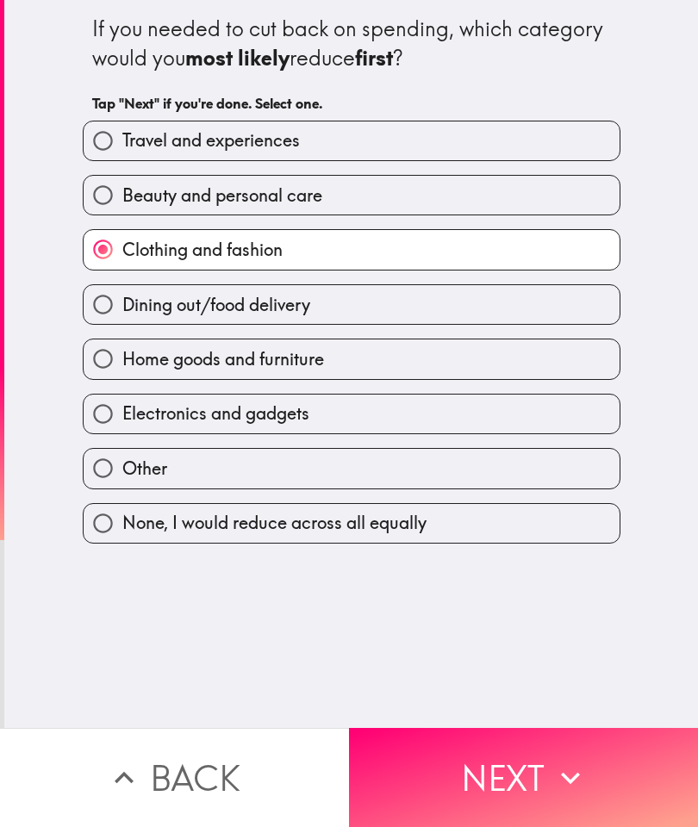
click at [499, 780] on button "Next" at bounding box center [523, 777] width 349 height 99
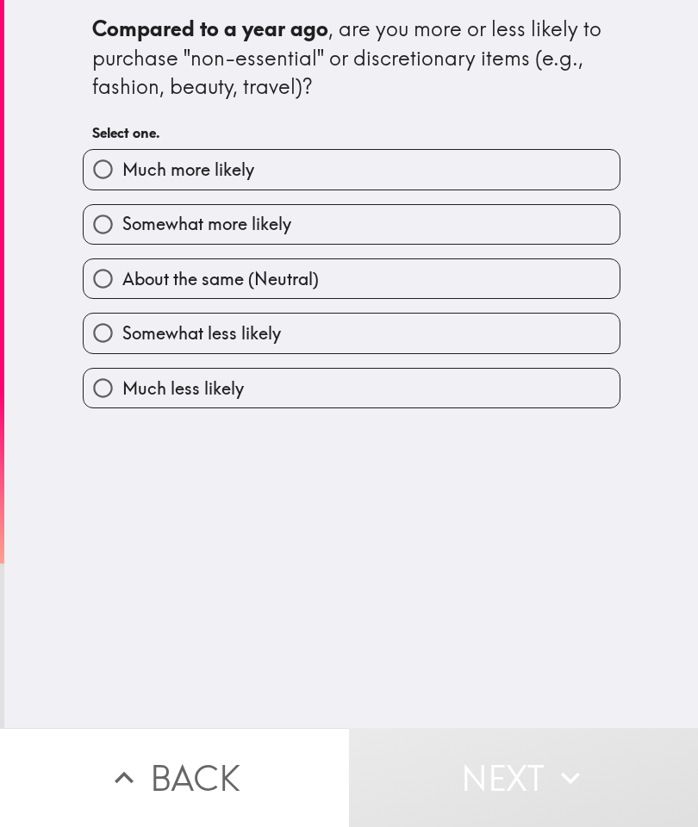
click at [112, 239] on input "Somewhat more likely" at bounding box center [103, 224] width 39 height 39
radio input "true"
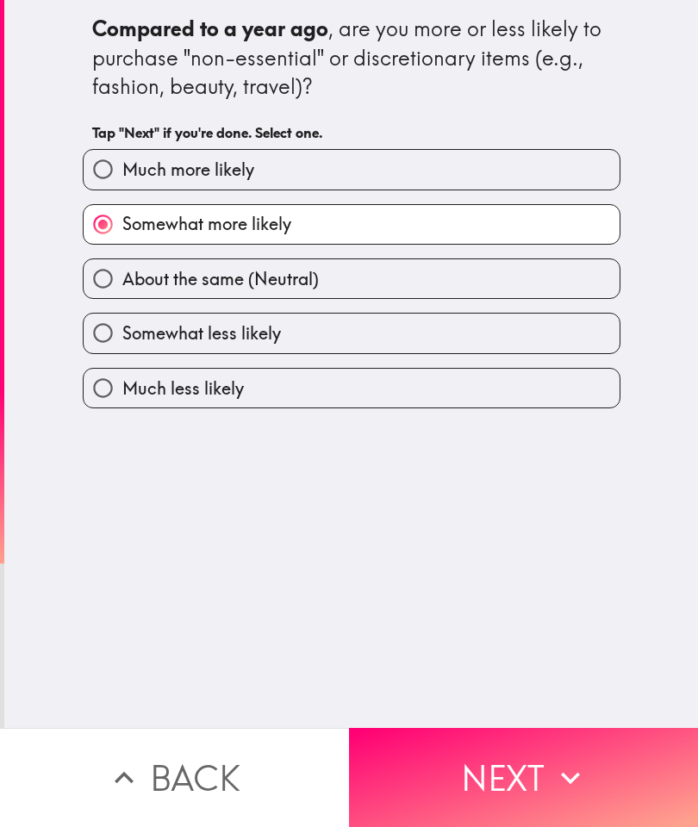
click at [571, 803] on button "Next" at bounding box center [523, 777] width 349 height 99
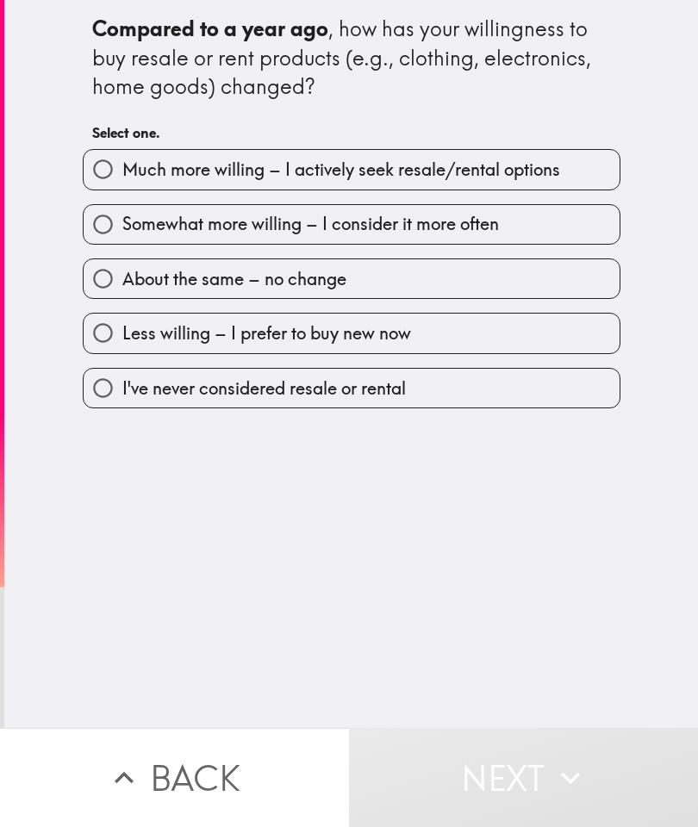
click at [458, 243] on label "Somewhat more willing – I consider it more often" at bounding box center [352, 224] width 536 height 39
click at [122, 243] on input "Somewhat more willing – I consider it more often" at bounding box center [103, 224] width 39 height 39
radio input "true"
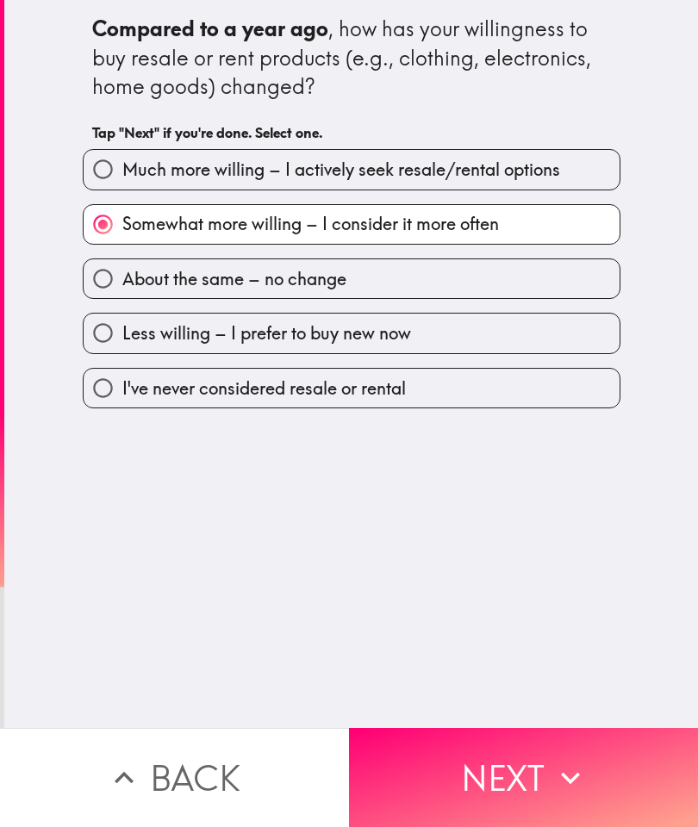
click at [528, 792] on button "Next" at bounding box center [523, 777] width 349 height 99
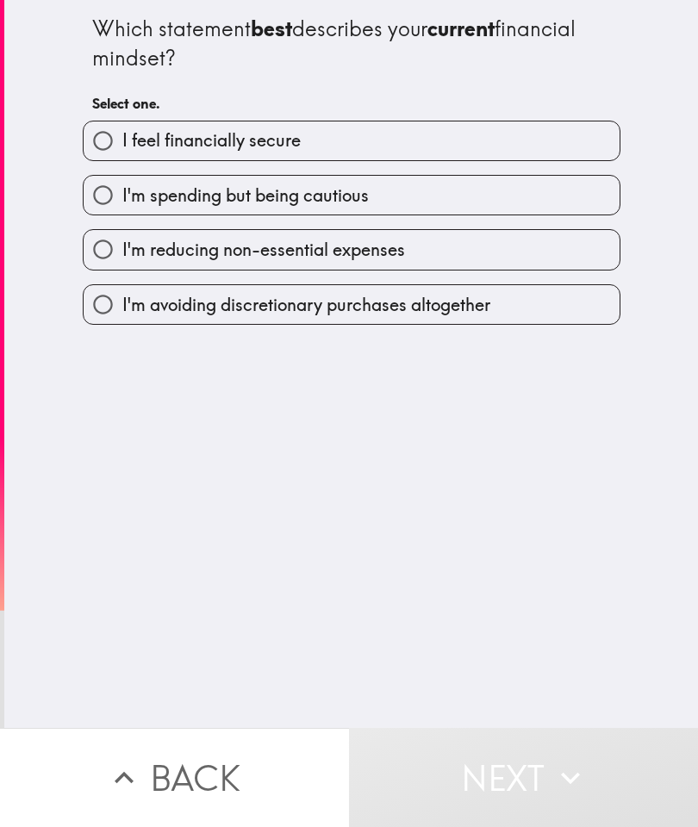
click at [138, 199] on span "I'm spending but being cautious" at bounding box center [245, 195] width 246 height 24
click at [122, 199] on input "I'm spending but being cautious" at bounding box center [103, 195] width 39 height 39
radio input "true"
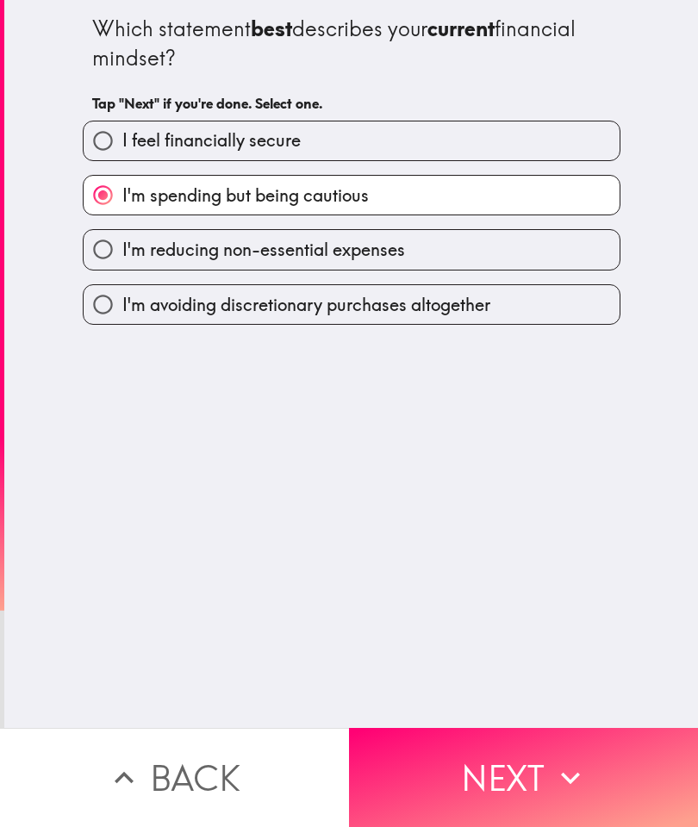
click at [605, 772] on button "Next" at bounding box center [523, 777] width 349 height 99
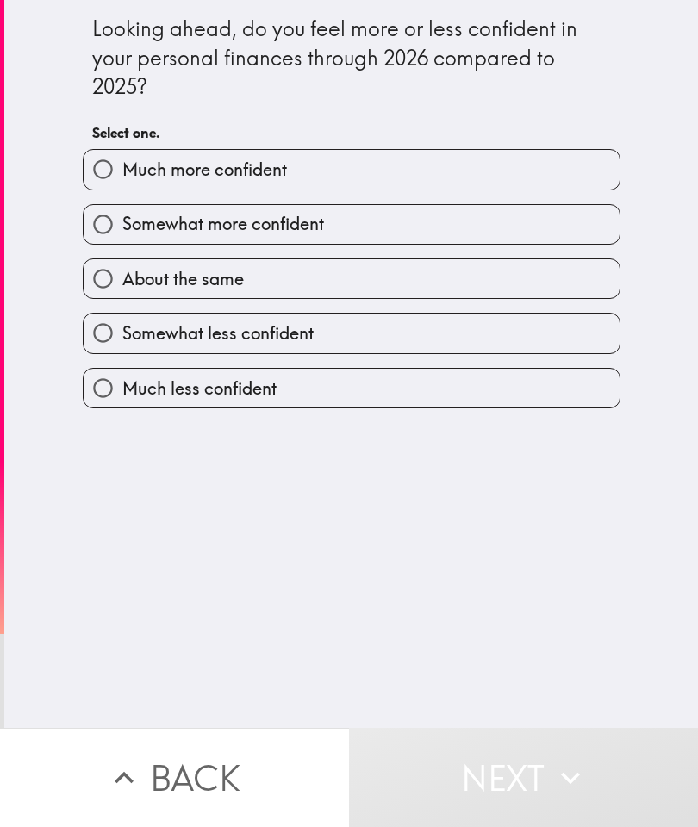
click at [121, 272] on input "About the same" at bounding box center [103, 278] width 39 height 39
radio input "true"
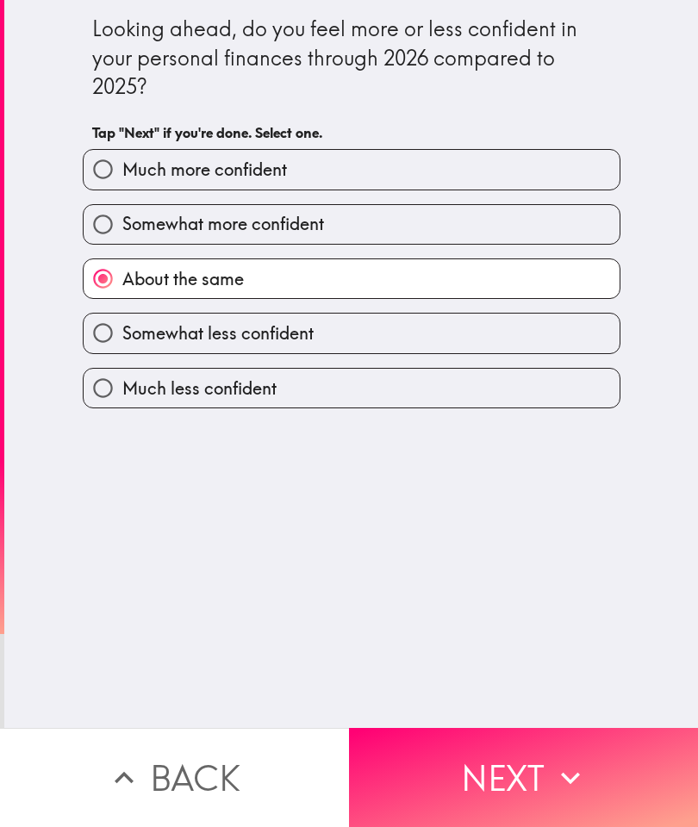
click at [104, 336] on input "Somewhat less confident" at bounding box center [103, 333] width 39 height 39
radio input "true"
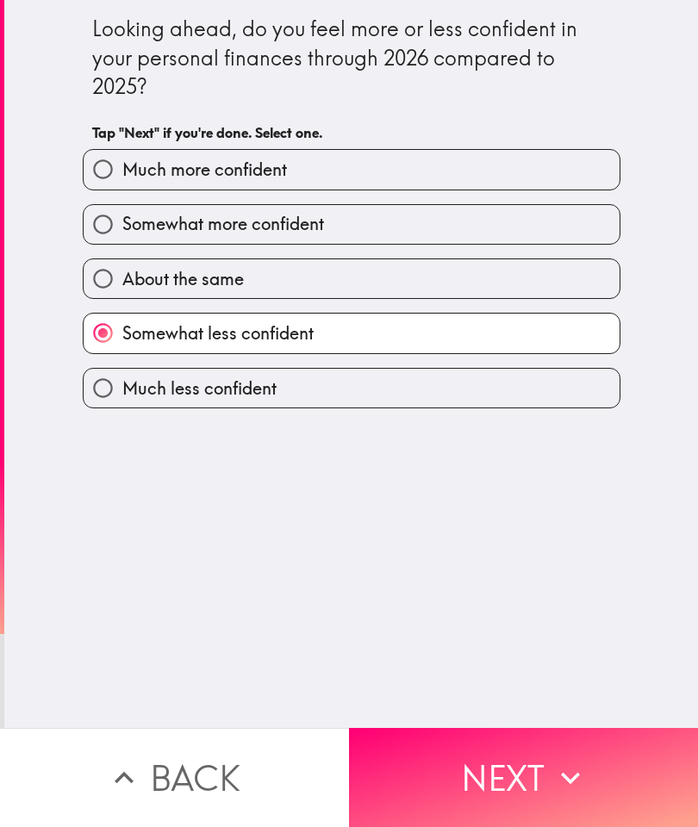
click at [581, 776] on icon "button" at bounding box center [570, 778] width 38 height 38
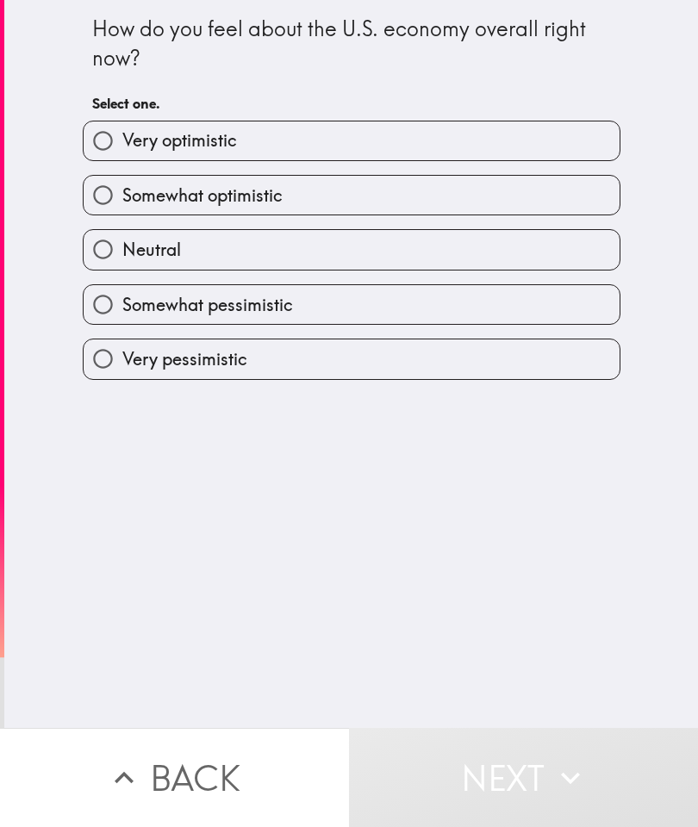
click at [98, 234] on input "Neutral" at bounding box center [103, 249] width 39 height 39
radio input "true"
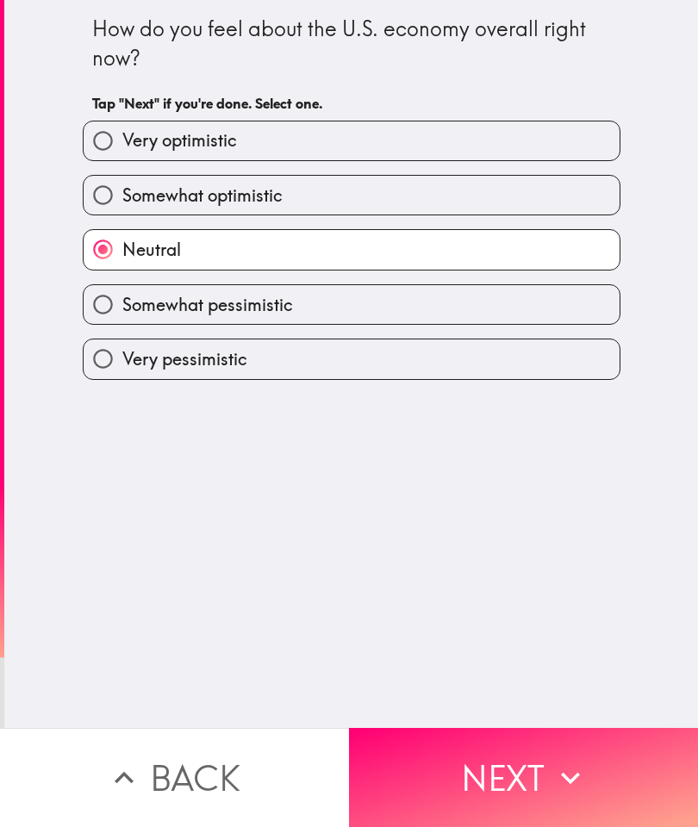
click at [506, 743] on button "Next" at bounding box center [523, 777] width 349 height 99
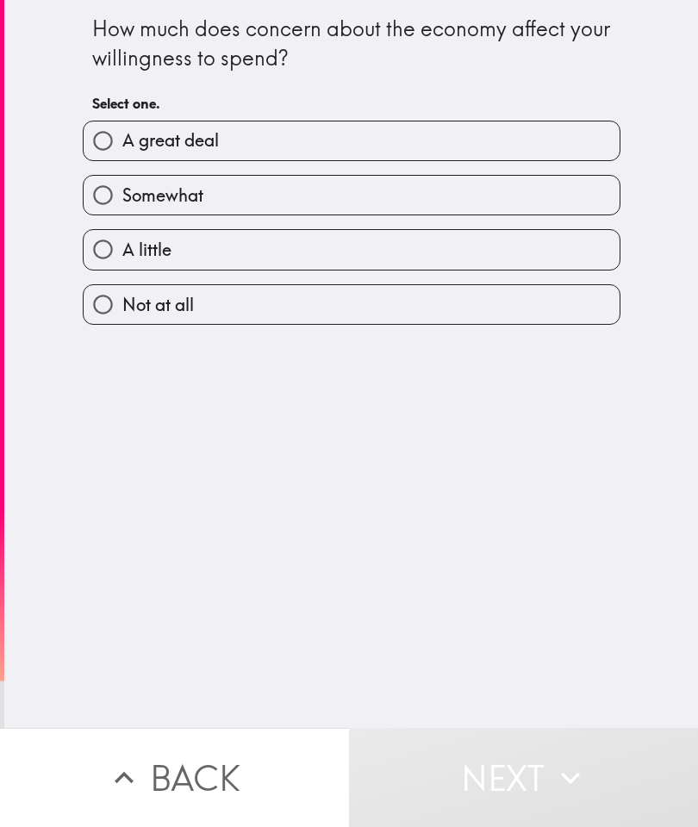
click at [96, 204] on input "Somewhat" at bounding box center [103, 195] width 39 height 39
radio input "true"
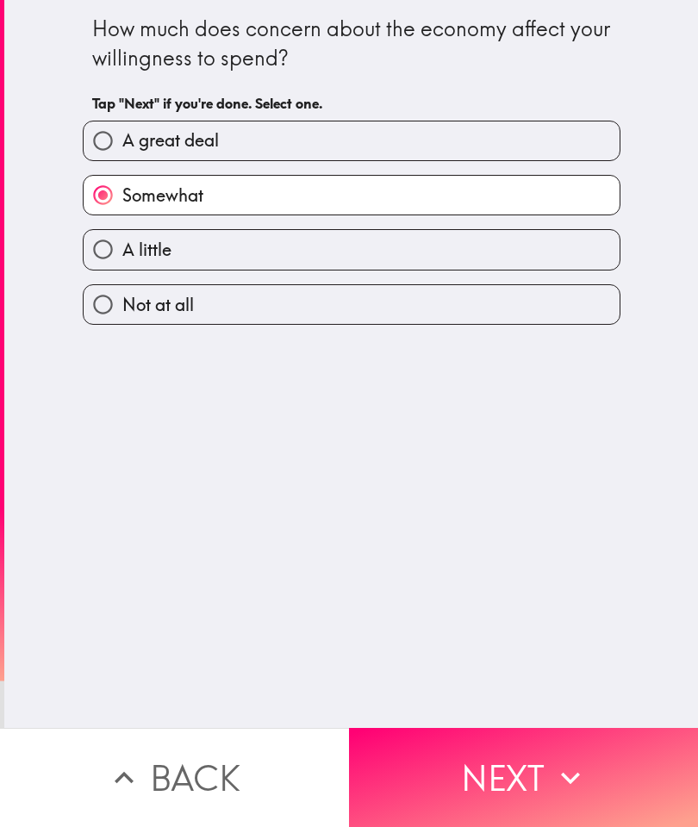
click at [517, 798] on button "Next" at bounding box center [523, 777] width 349 height 99
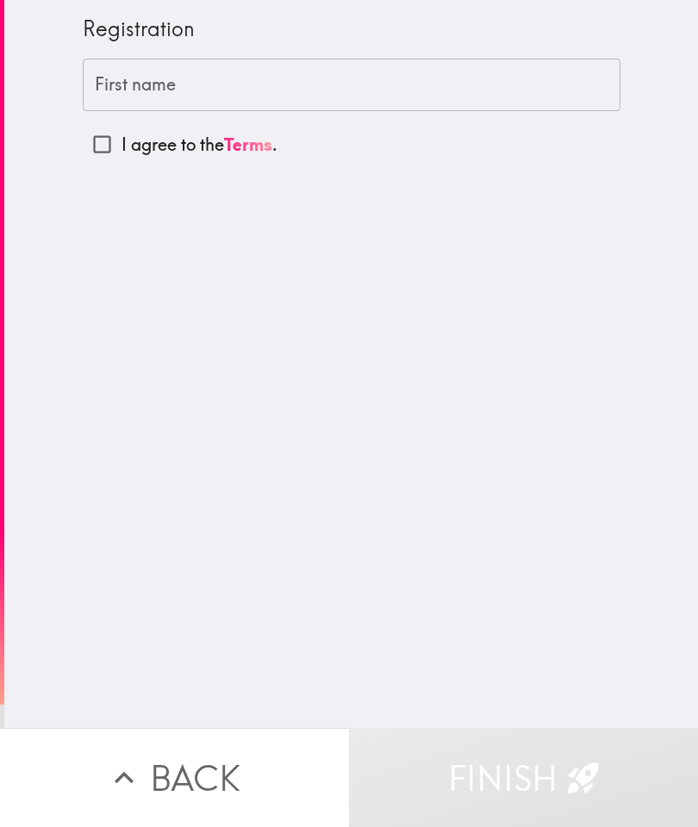
click at [110, 148] on input "I agree to the Terms ." at bounding box center [102, 144] width 39 height 39
checkbox input "true"
click at [254, 89] on input "First name" at bounding box center [351, 85] width 537 height 53
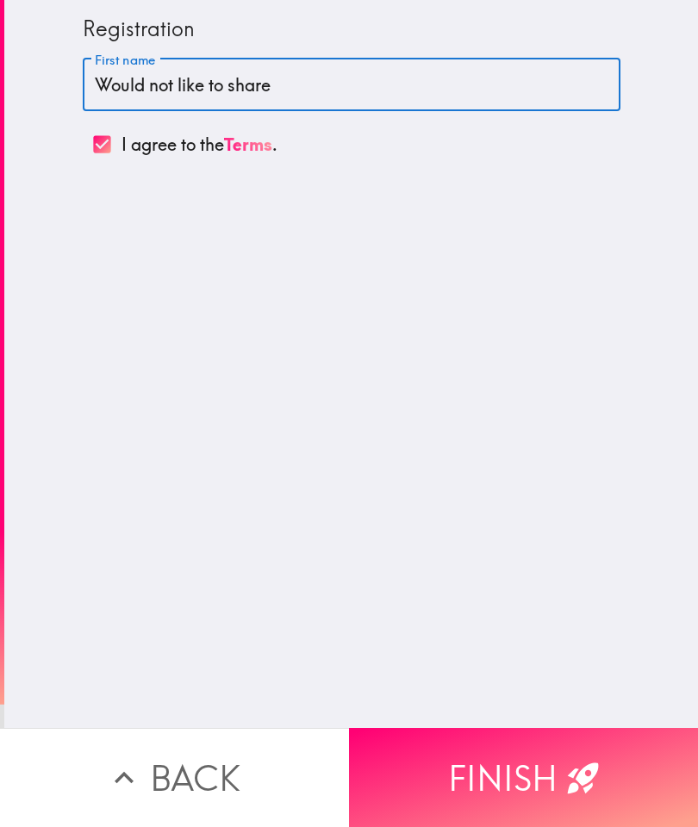
type input "Would not like to share"
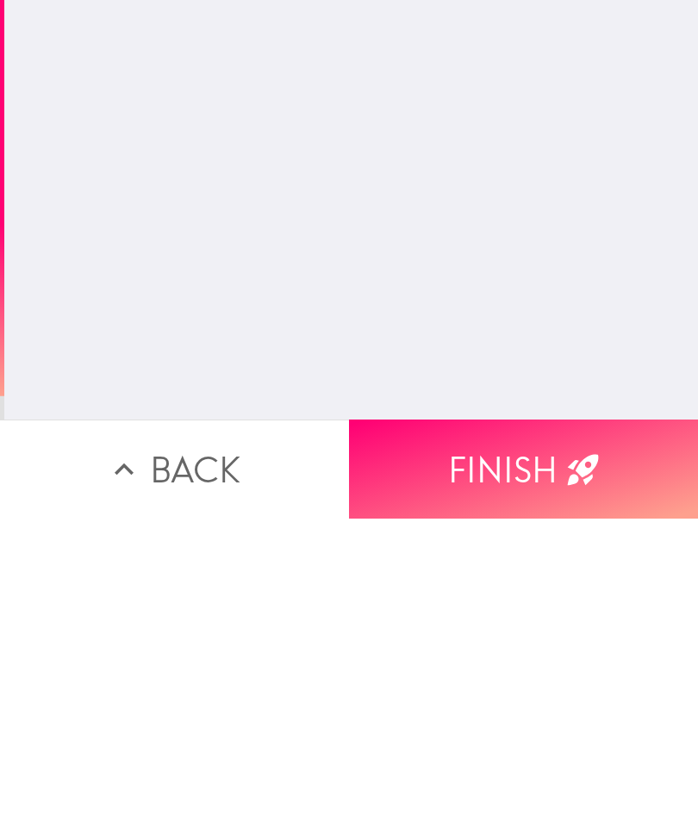
click at [525, 728] on button "Finish" at bounding box center [523, 777] width 349 height 99
